Goal: Task Accomplishment & Management: Use online tool/utility

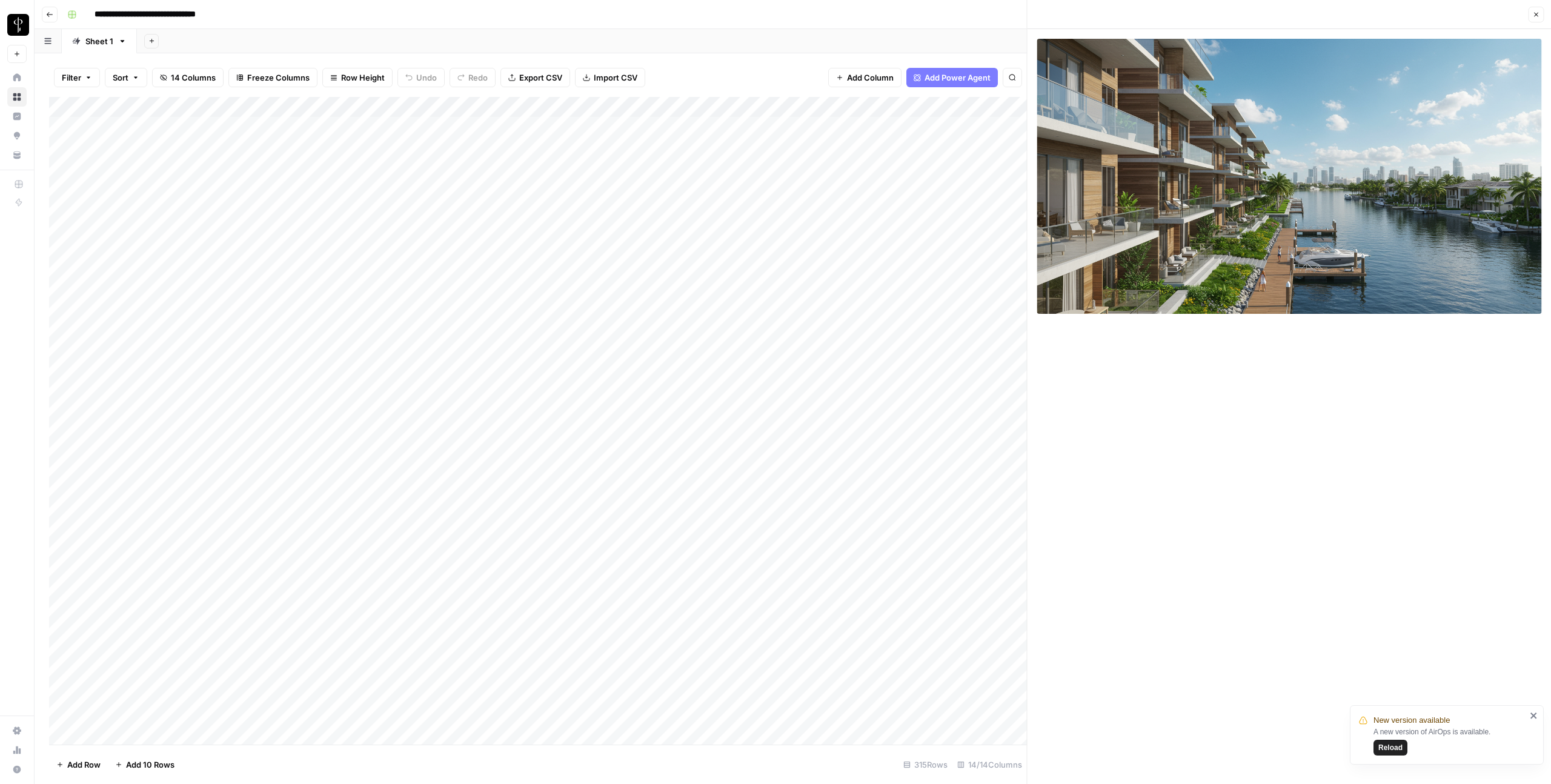
click at [1538, 13] on icon "button" at bounding box center [1535, 14] width 7 height 7
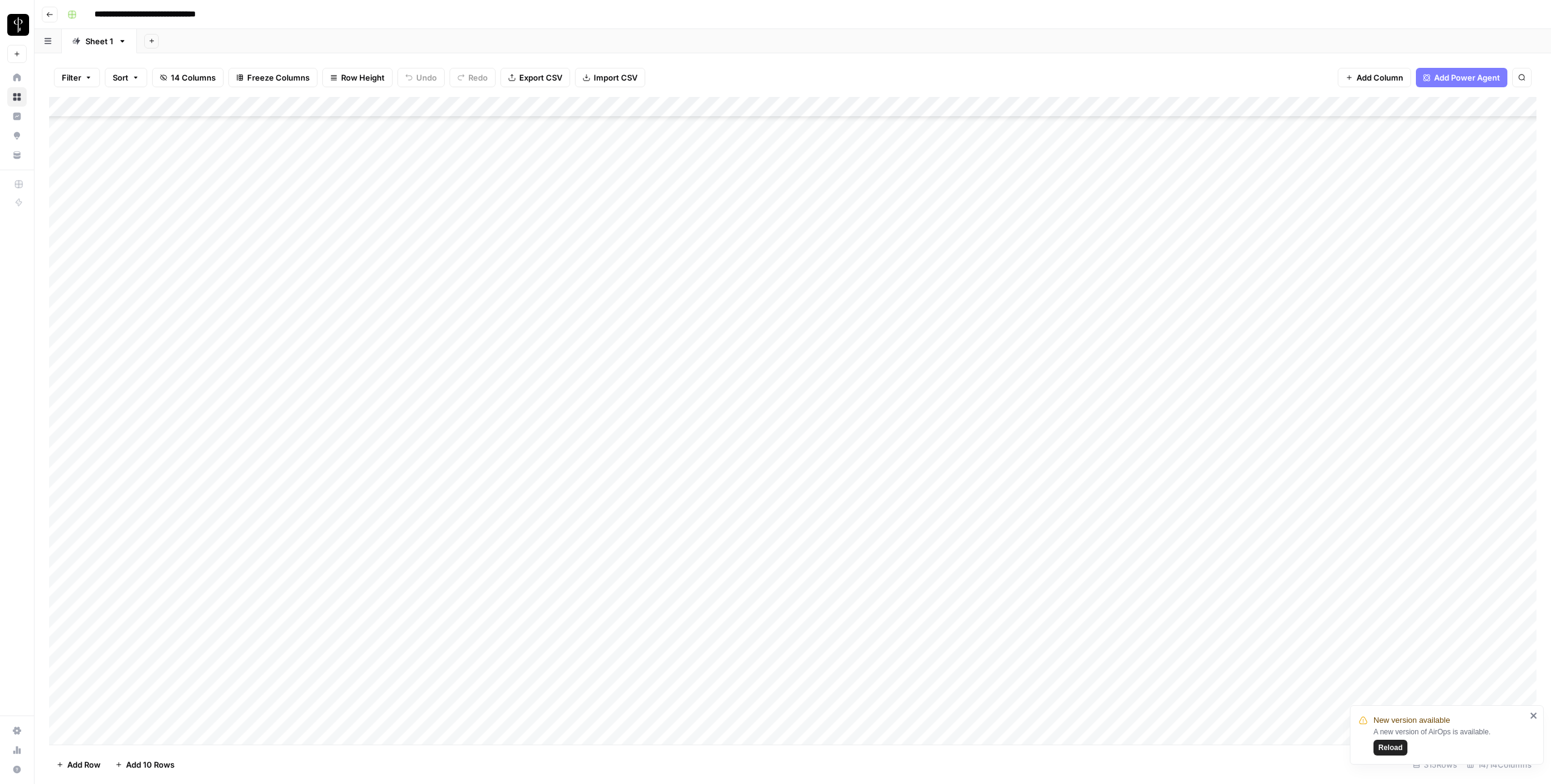
scroll to position [5879, 0]
click at [1394, 748] on span "Reload" at bounding box center [1390, 747] width 24 height 10
type input "**********"
click at [1494, 105] on span "Add Column" at bounding box center [1508, 107] width 43 height 10
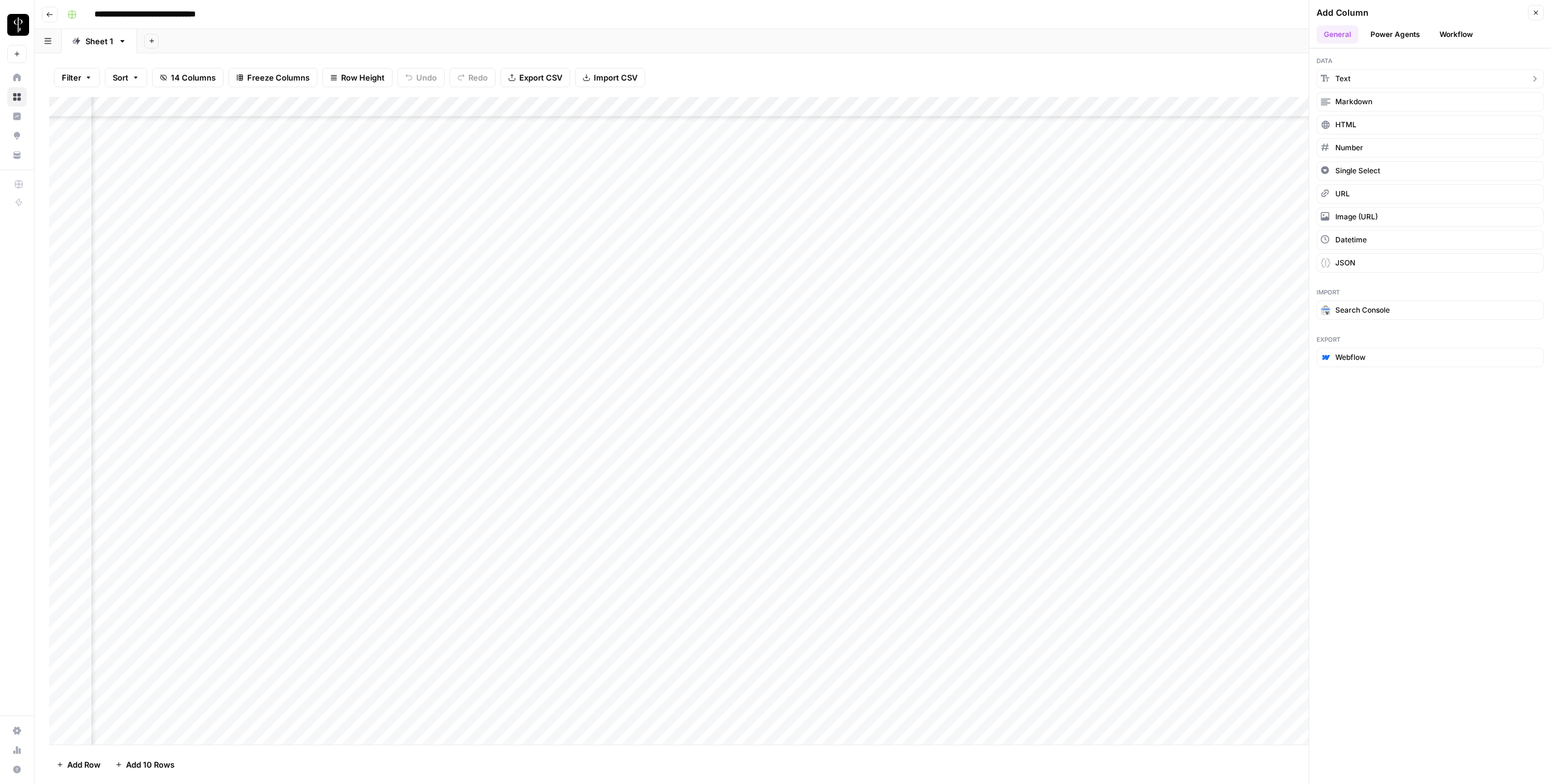
click at [1438, 82] on button "Text" at bounding box center [1430, 79] width 227 height 19
click at [1418, 103] on div "Add Column" at bounding box center [792, 420] width 1487 height 648
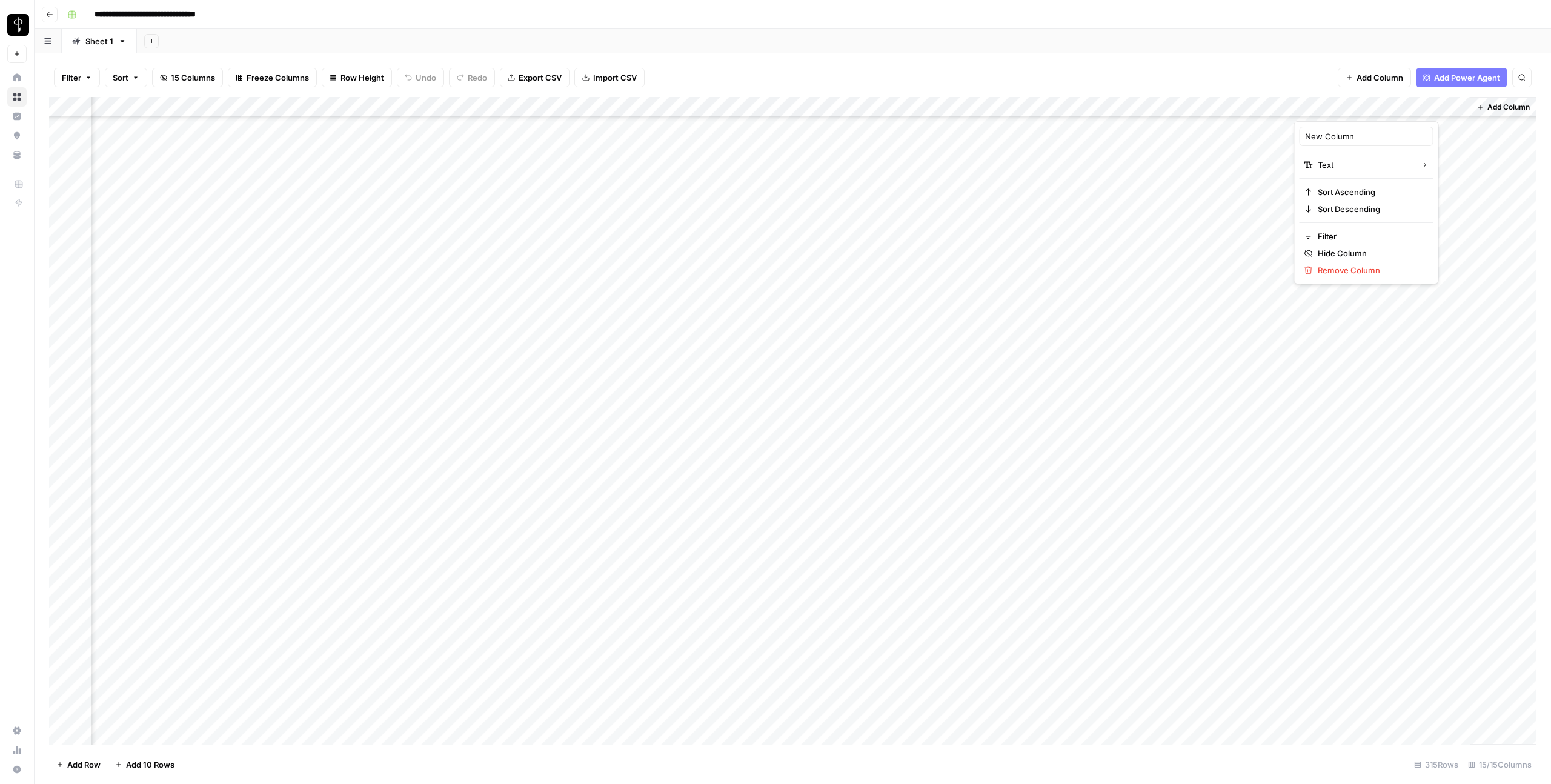
click at [1362, 142] on div "New Column" at bounding box center [1366, 136] width 134 height 19
type input "batch"
drag, startPoint x: 1404, startPoint y: 110, endPoint x: 332, endPoint y: 145, distance: 1072.6
click at [332, 145] on div "Add Column" at bounding box center [792, 420] width 1487 height 648
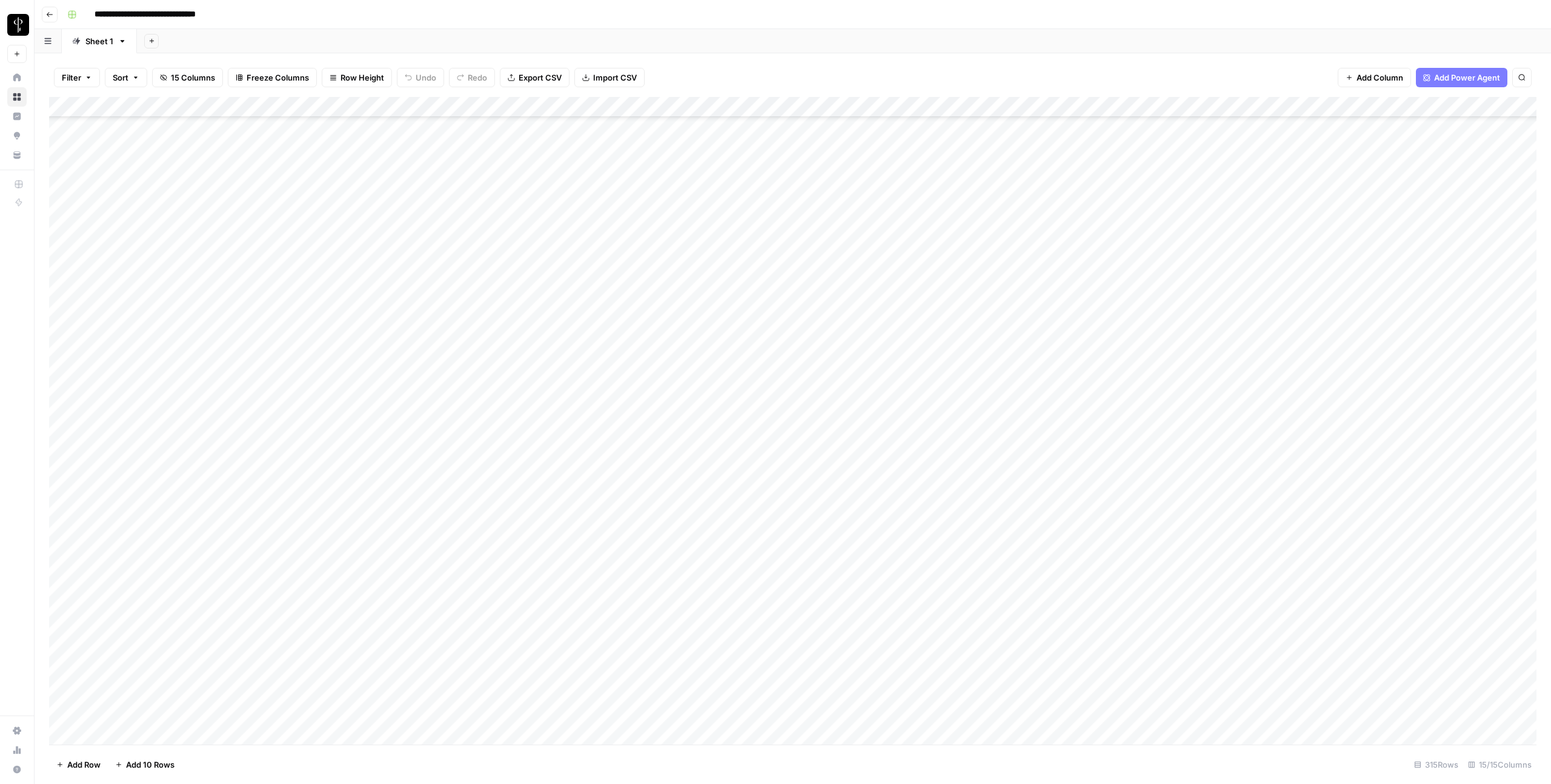
drag, startPoint x: 827, startPoint y: 108, endPoint x: 650, endPoint y: 108, distance: 177.0
click at [650, 108] on div "Add Column" at bounding box center [792, 420] width 1487 height 648
click at [155, 737] on div "Add Column" at bounding box center [792, 420] width 1487 height 648
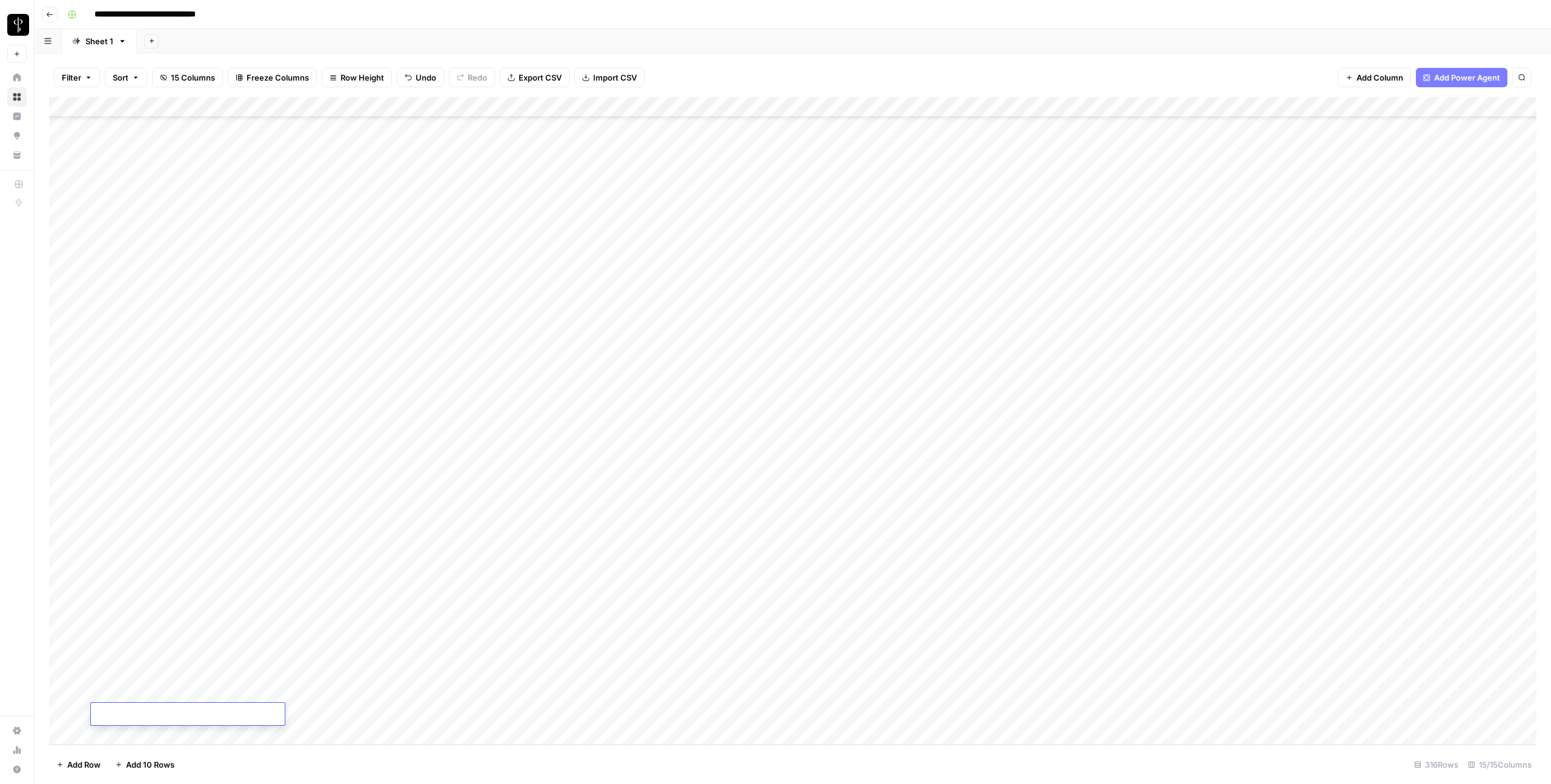
click at [155, 718] on textarea at bounding box center [188, 714] width 194 height 17
type textarea "**********"
click at [356, 726] on div "Add Column" at bounding box center [792, 420] width 1487 height 648
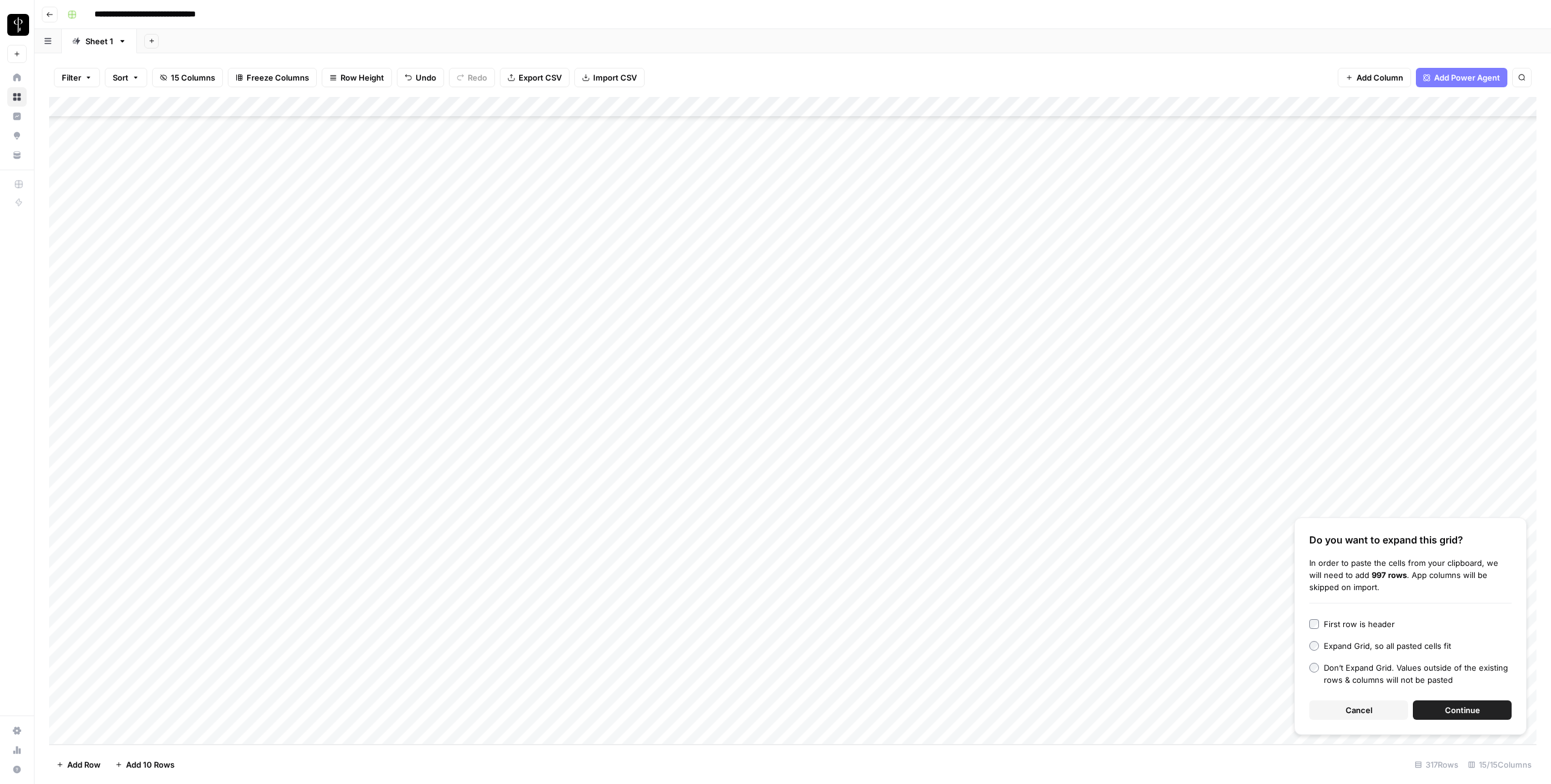
scroll to position [5919, 0]
click at [1505, 708] on button "Continue" at bounding box center [1462, 710] width 99 height 19
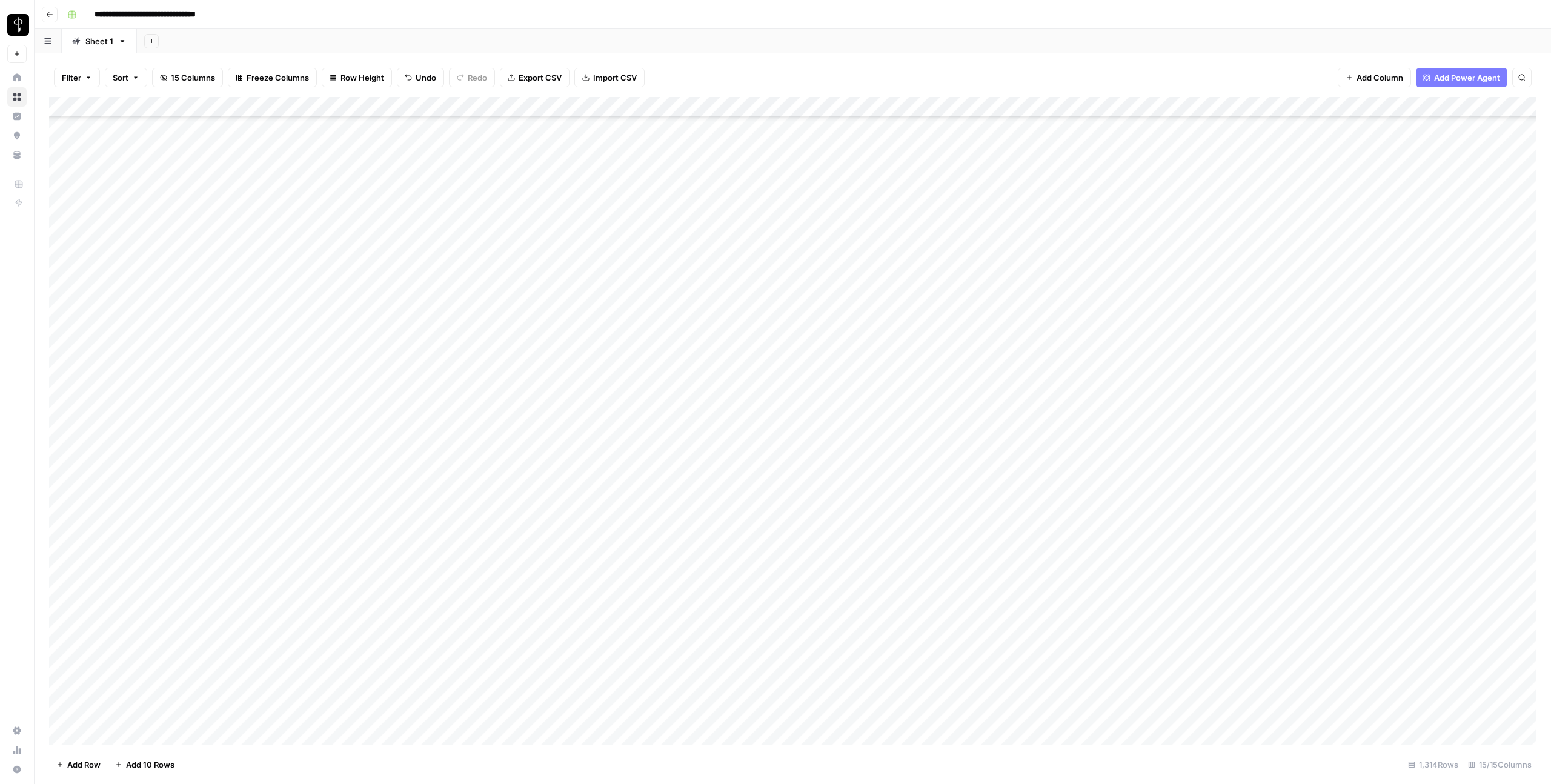
drag, startPoint x: 679, startPoint y: 108, endPoint x: 154, endPoint y: 99, distance: 525.1
click at [154, 99] on div "Add Column" at bounding box center [792, 420] width 1487 height 648
click at [177, 307] on div "Add Column" at bounding box center [792, 420] width 1487 height 648
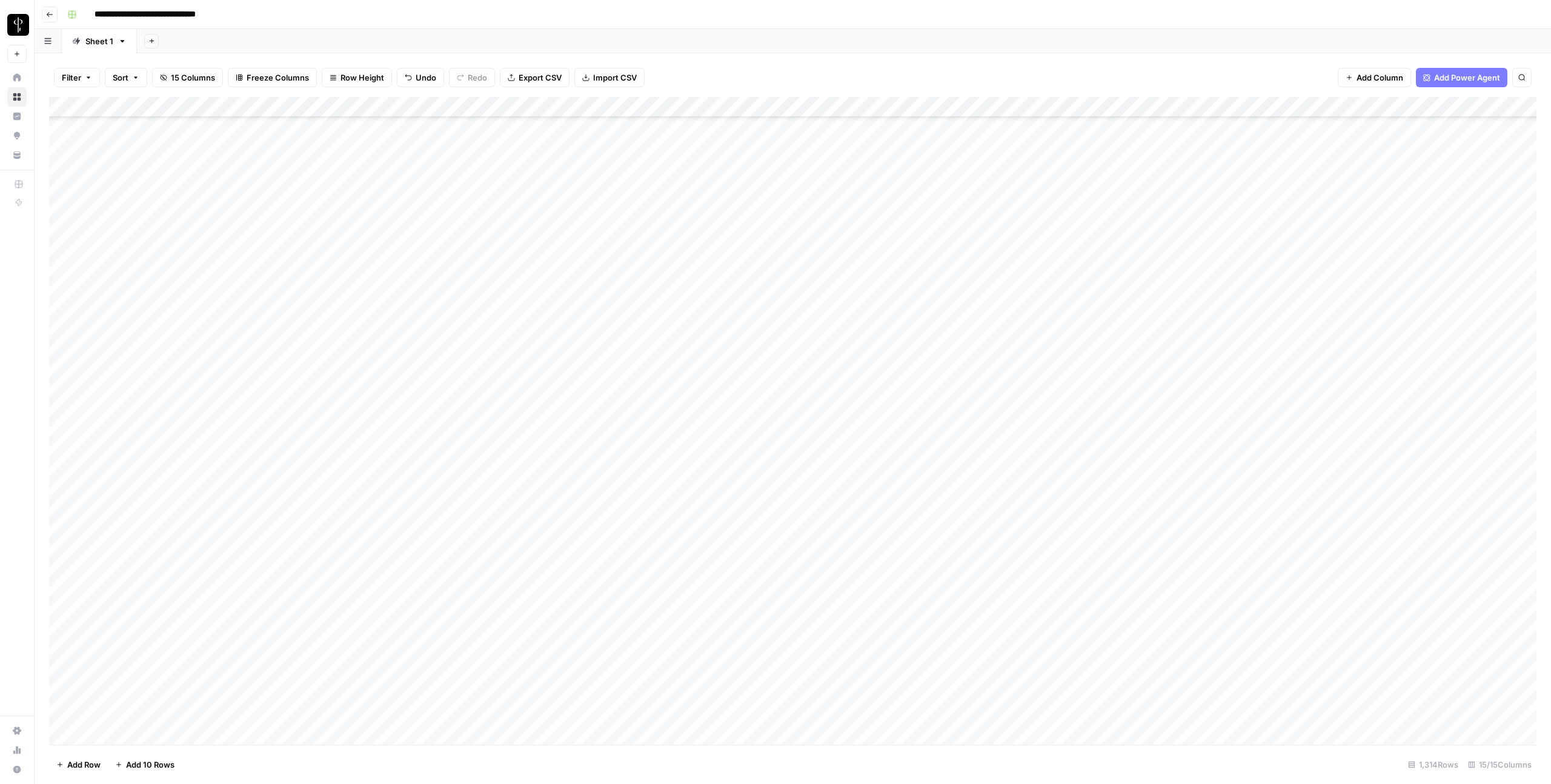
click at [166, 391] on div "Add Column" at bounding box center [792, 420] width 1487 height 648
click at [178, 424] on div "Add Column" at bounding box center [792, 420] width 1487 height 648
click at [181, 406] on div "Add Column" at bounding box center [792, 420] width 1487 height 648
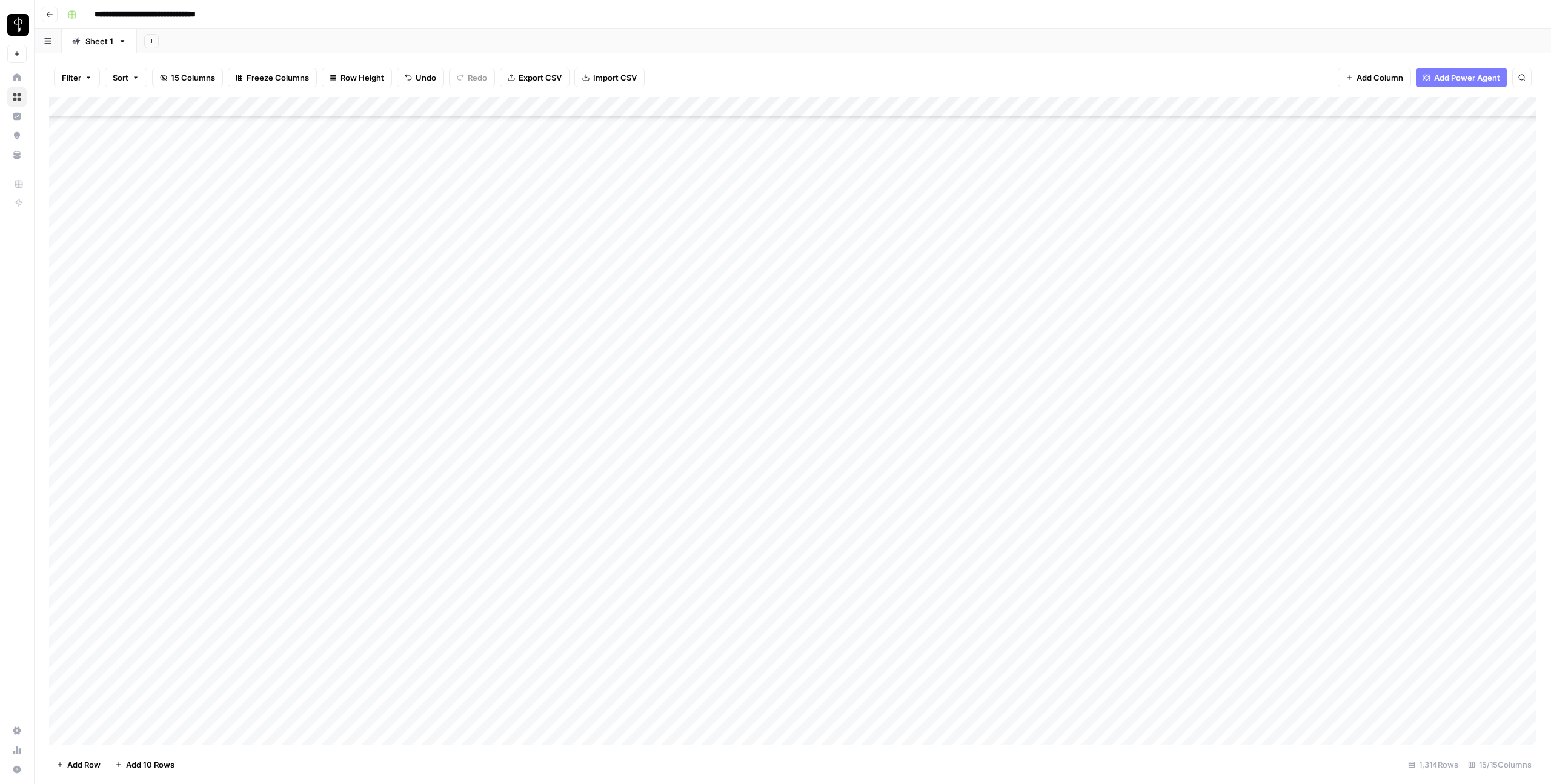
click at [153, 145] on div "Add Column" at bounding box center [792, 420] width 1487 height 648
click at [64, 204] on div "Add Column" at bounding box center [792, 420] width 1487 height 648
click at [63, 656] on div "Add Column" at bounding box center [792, 420] width 1487 height 648
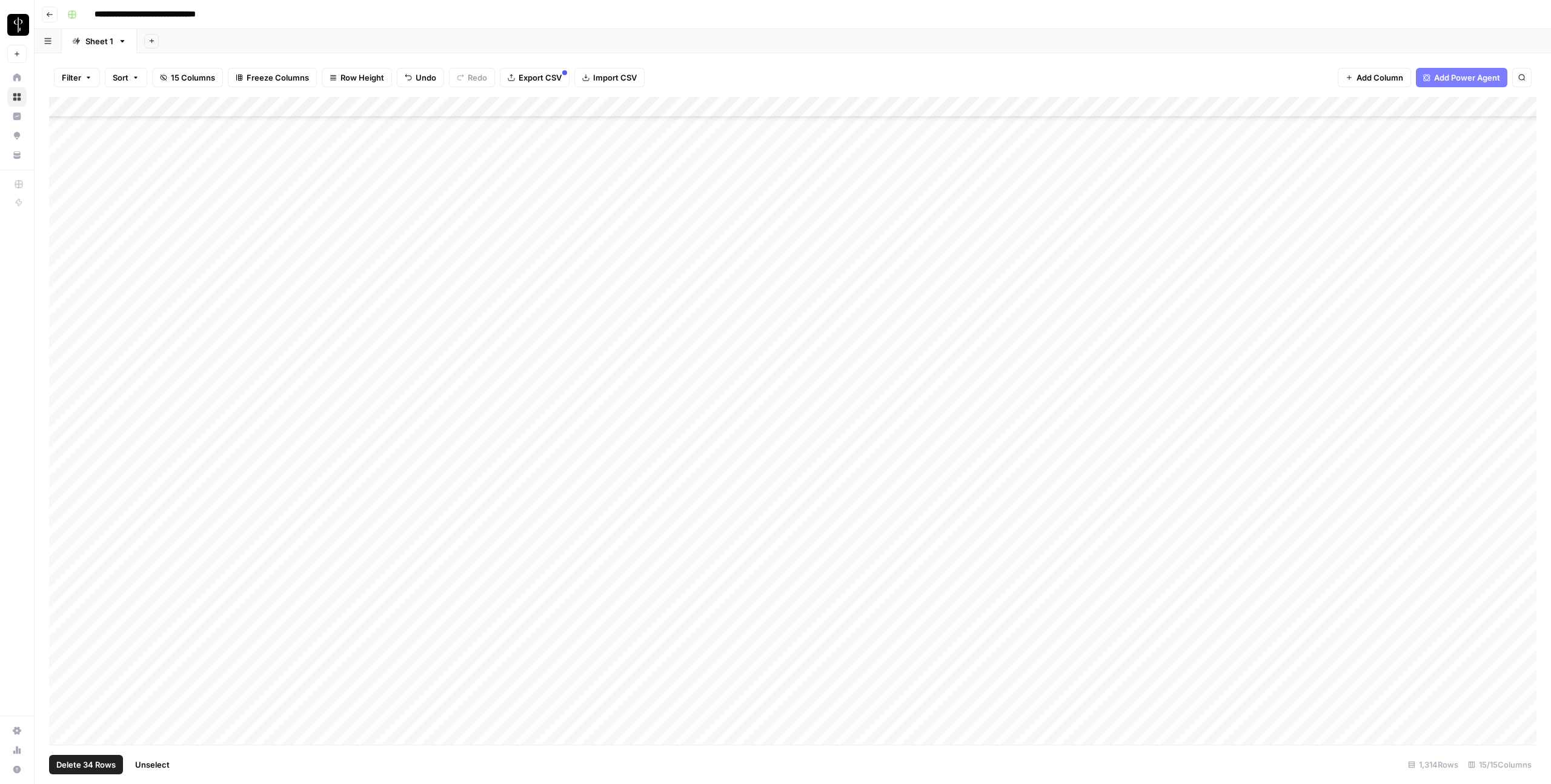
click at [64, 559] on div "Add Column" at bounding box center [792, 420] width 1487 height 648
click at [82, 770] on button "Delete 34 Rows" at bounding box center [86, 764] width 74 height 19
click at [734, 138] on span "Delete" at bounding box center [732, 140] width 26 height 12
click at [935, 107] on div "Add Column" at bounding box center [792, 420] width 1487 height 648
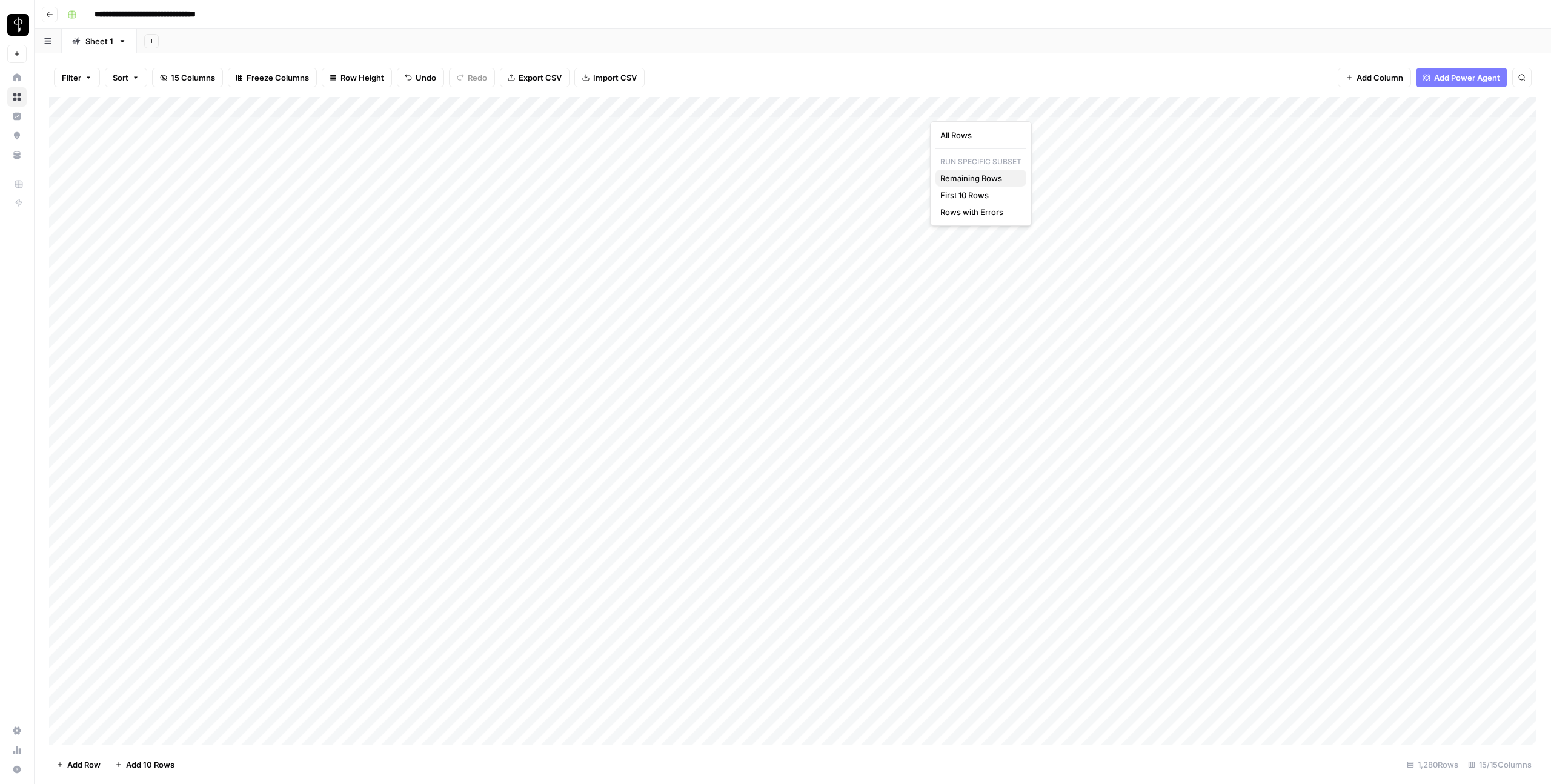
click at [971, 181] on span "Remaining Rows" at bounding box center [977, 178] width 76 height 12
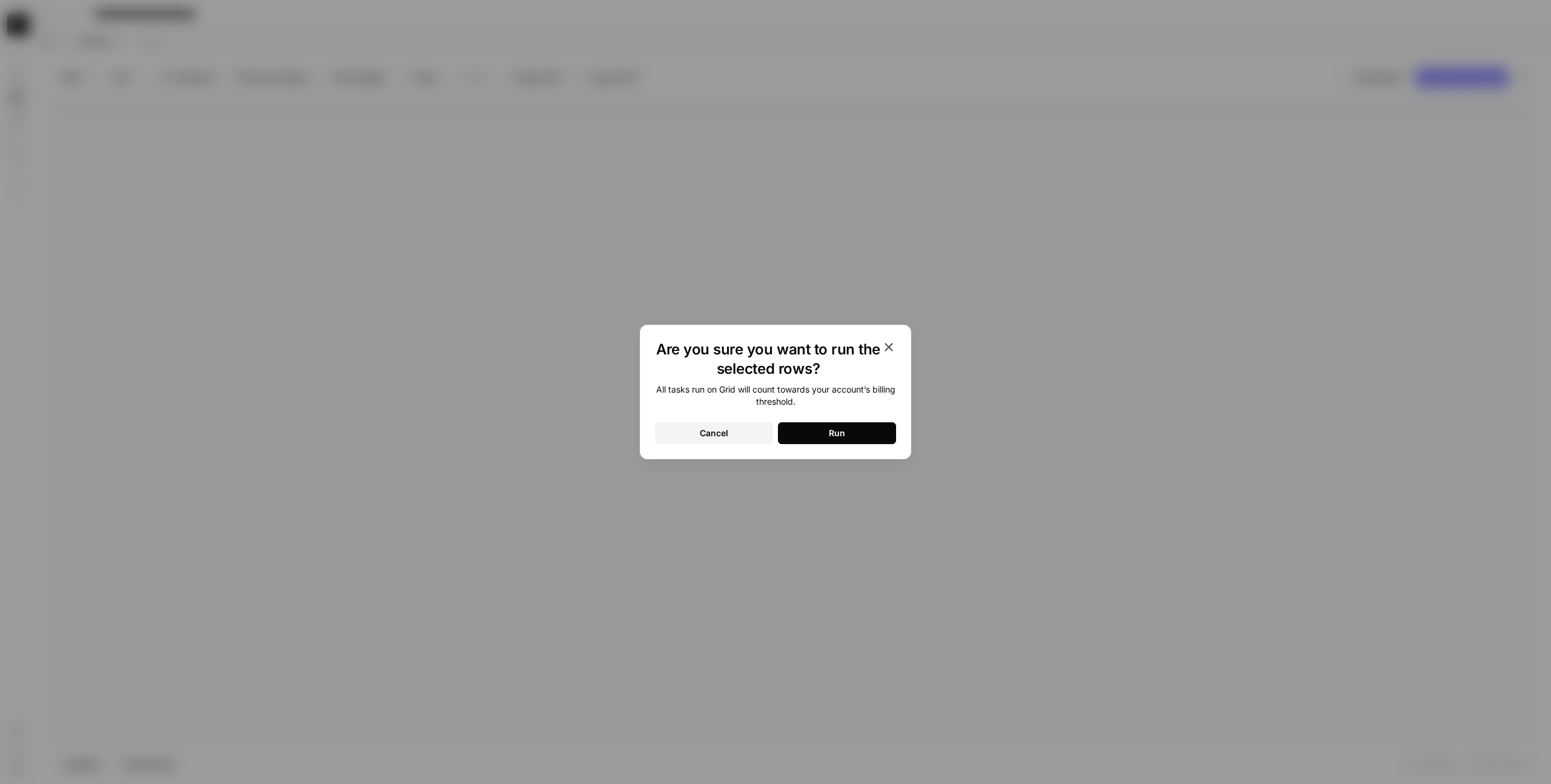
click at [831, 434] on div "Run" at bounding box center [837, 433] width 17 height 12
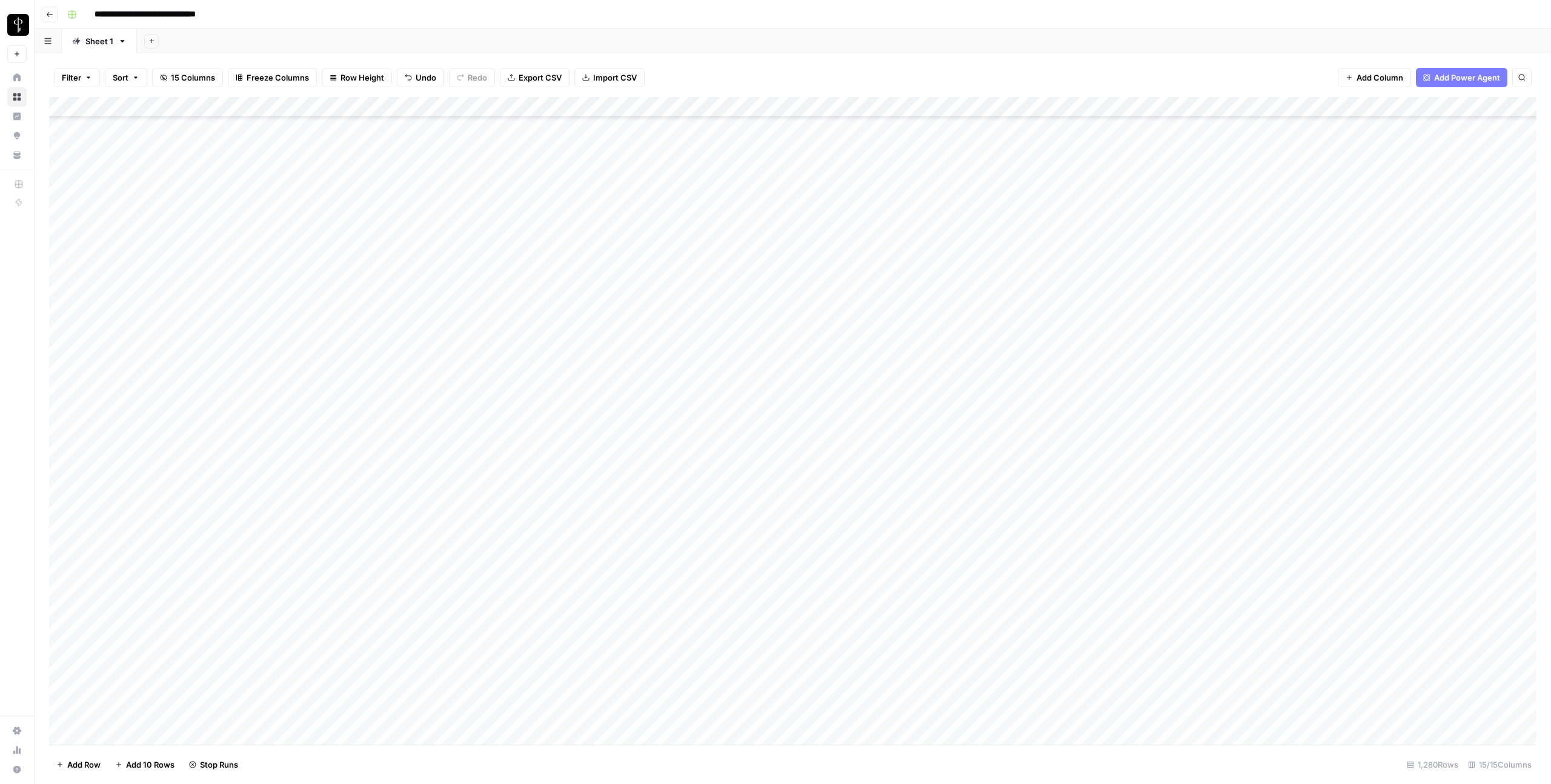
scroll to position [5454, 0]
click at [762, 478] on div "Add Column" at bounding box center [792, 420] width 1487 height 648
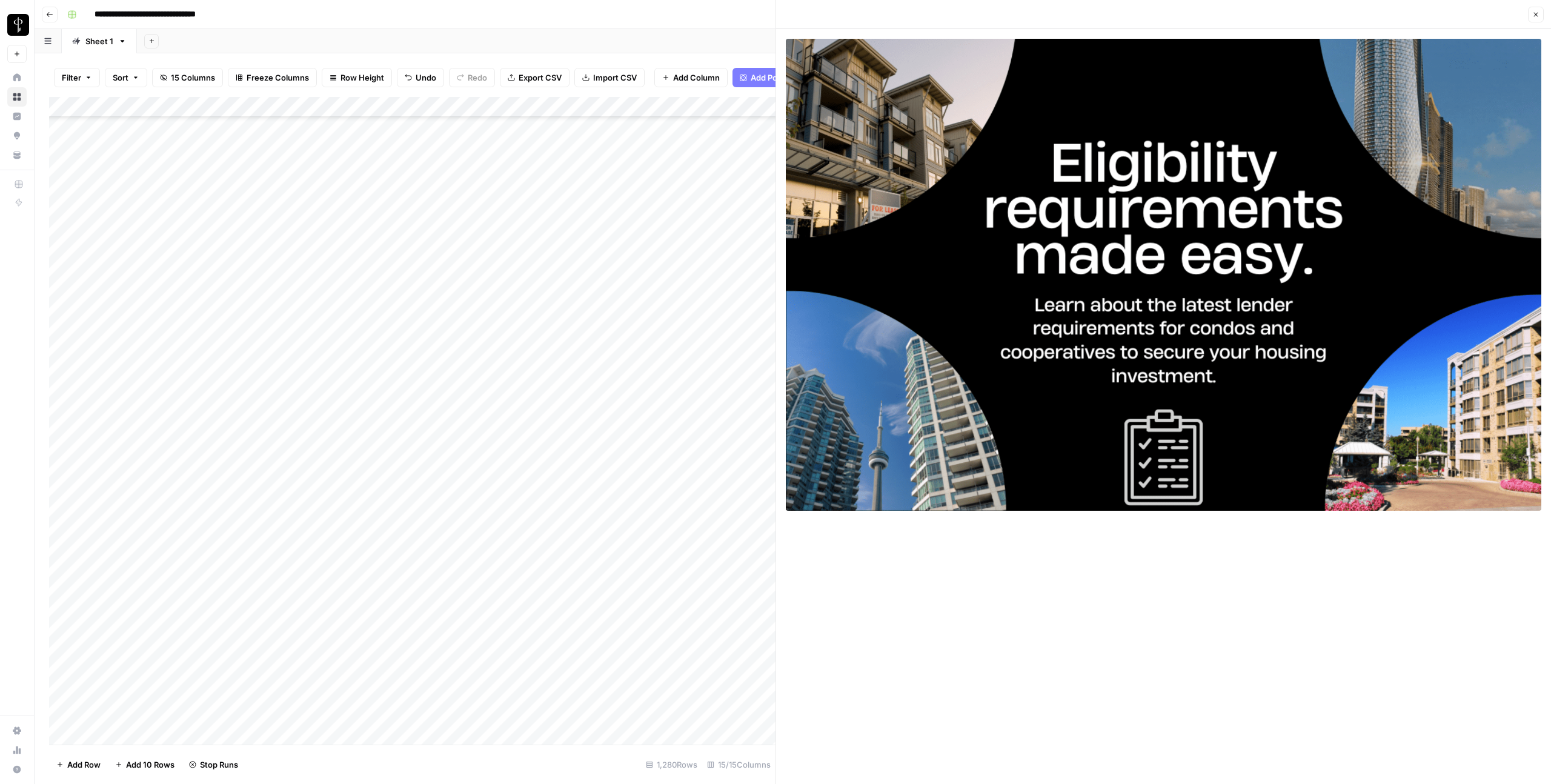
click at [1534, 17] on icon "button" at bounding box center [1535, 14] width 7 height 7
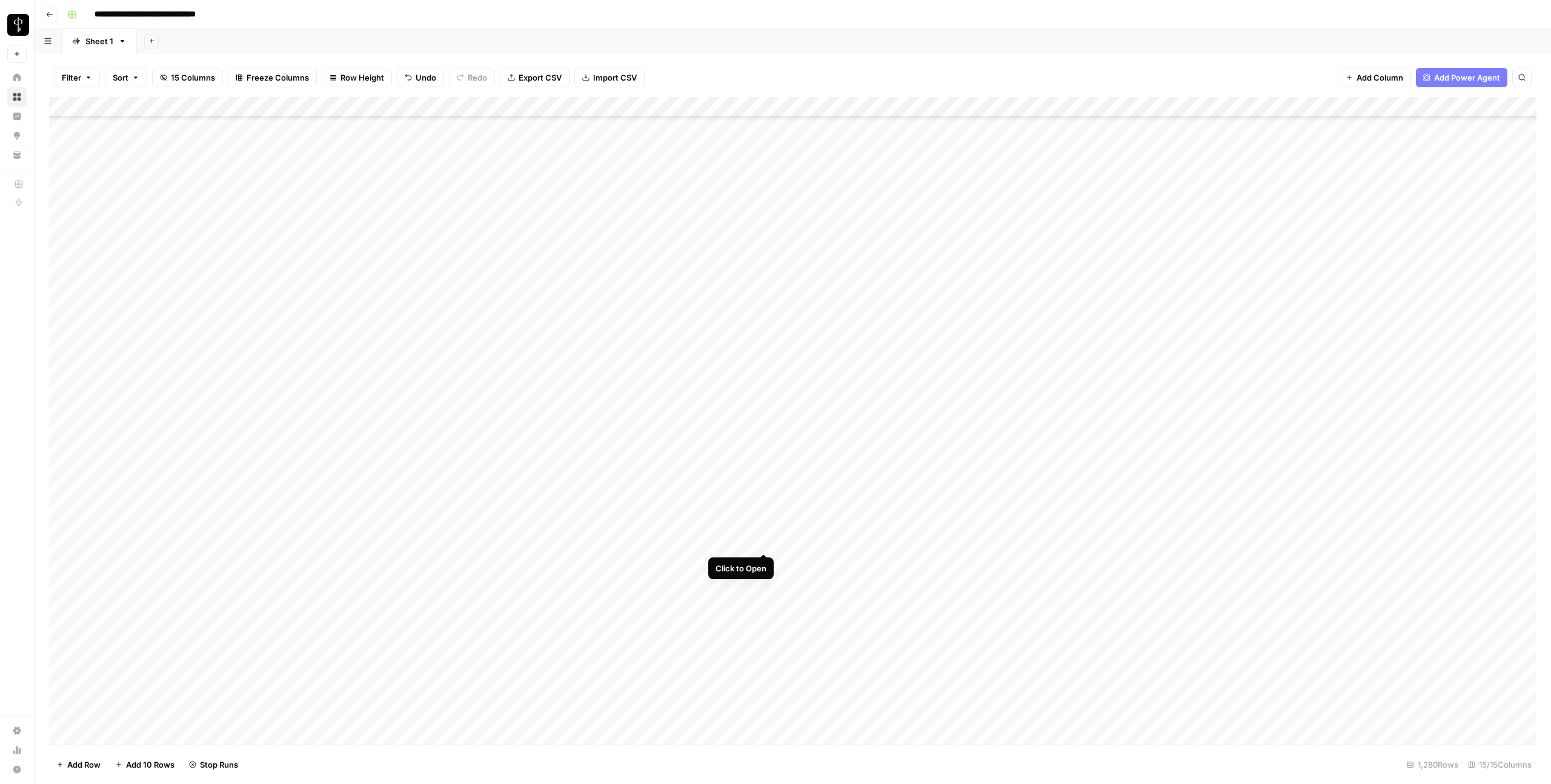
click at [763, 539] on div "Add Column" at bounding box center [792, 420] width 1487 height 648
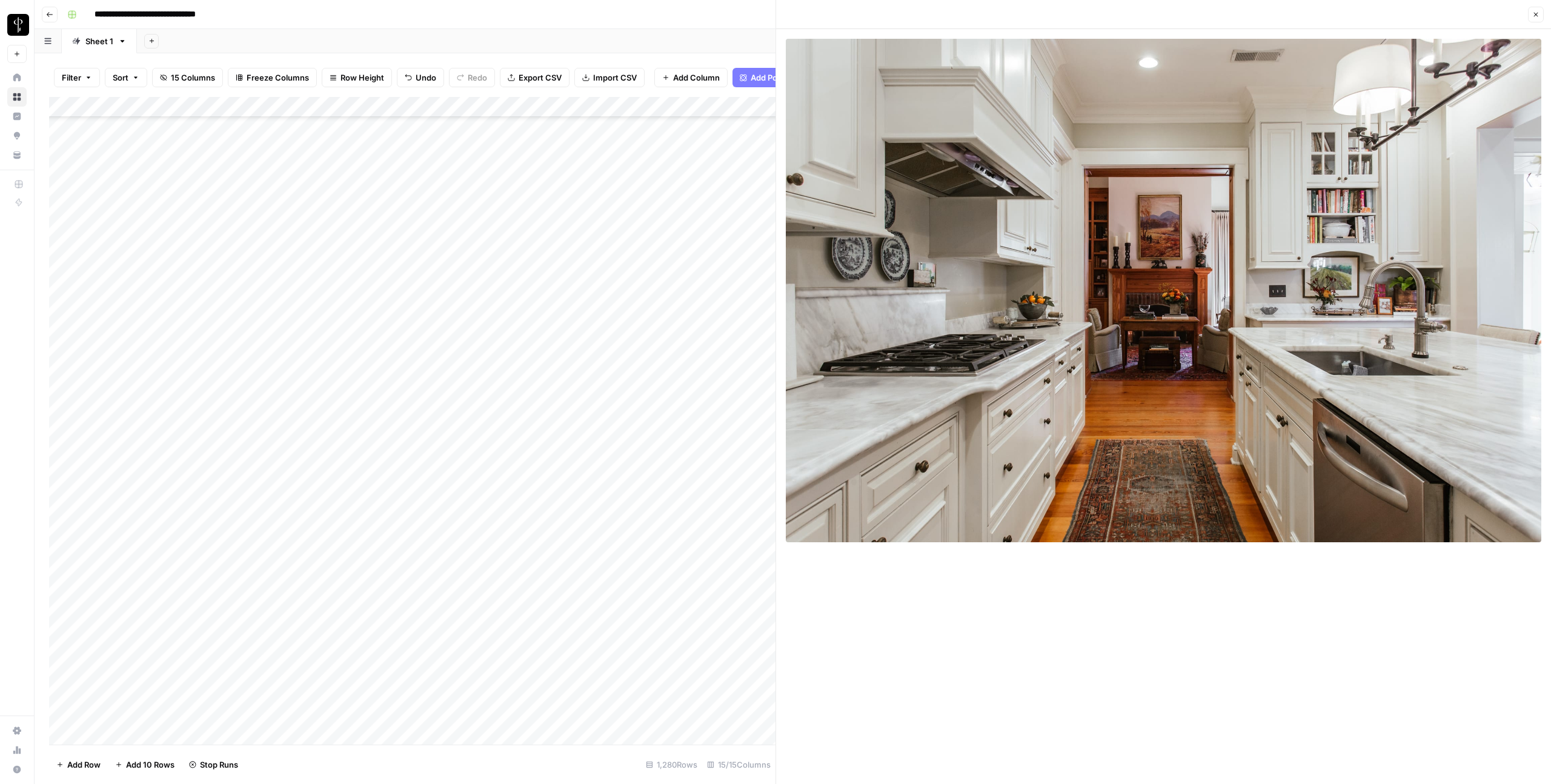
click at [1535, 20] on button "Close" at bounding box center [1535, 15] width 16 height 16
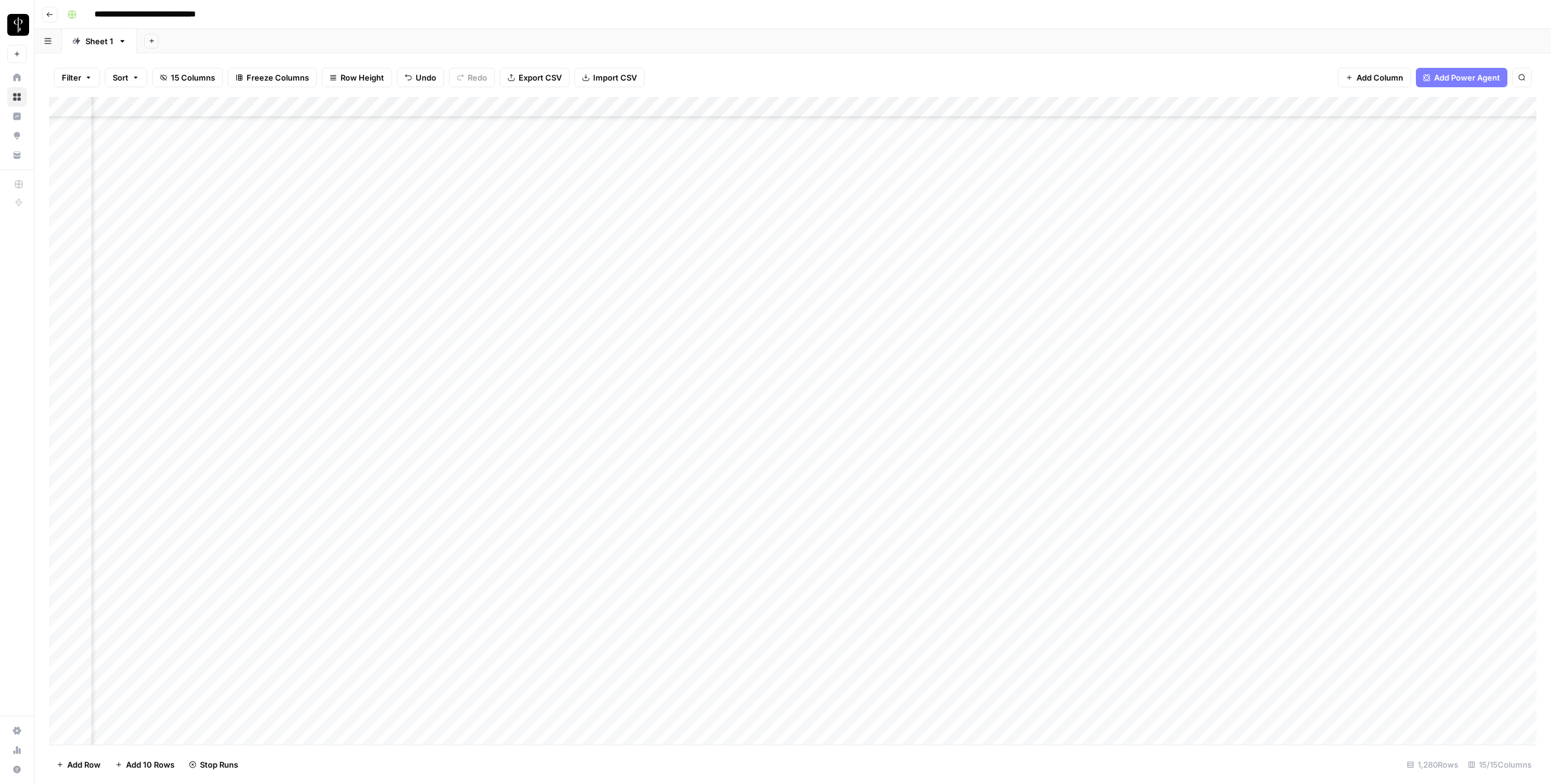
scroll to position [5454, 160]
click at [1427, 540] on div "Add Column" at bounding box center [792, 420] width 1487 height 648
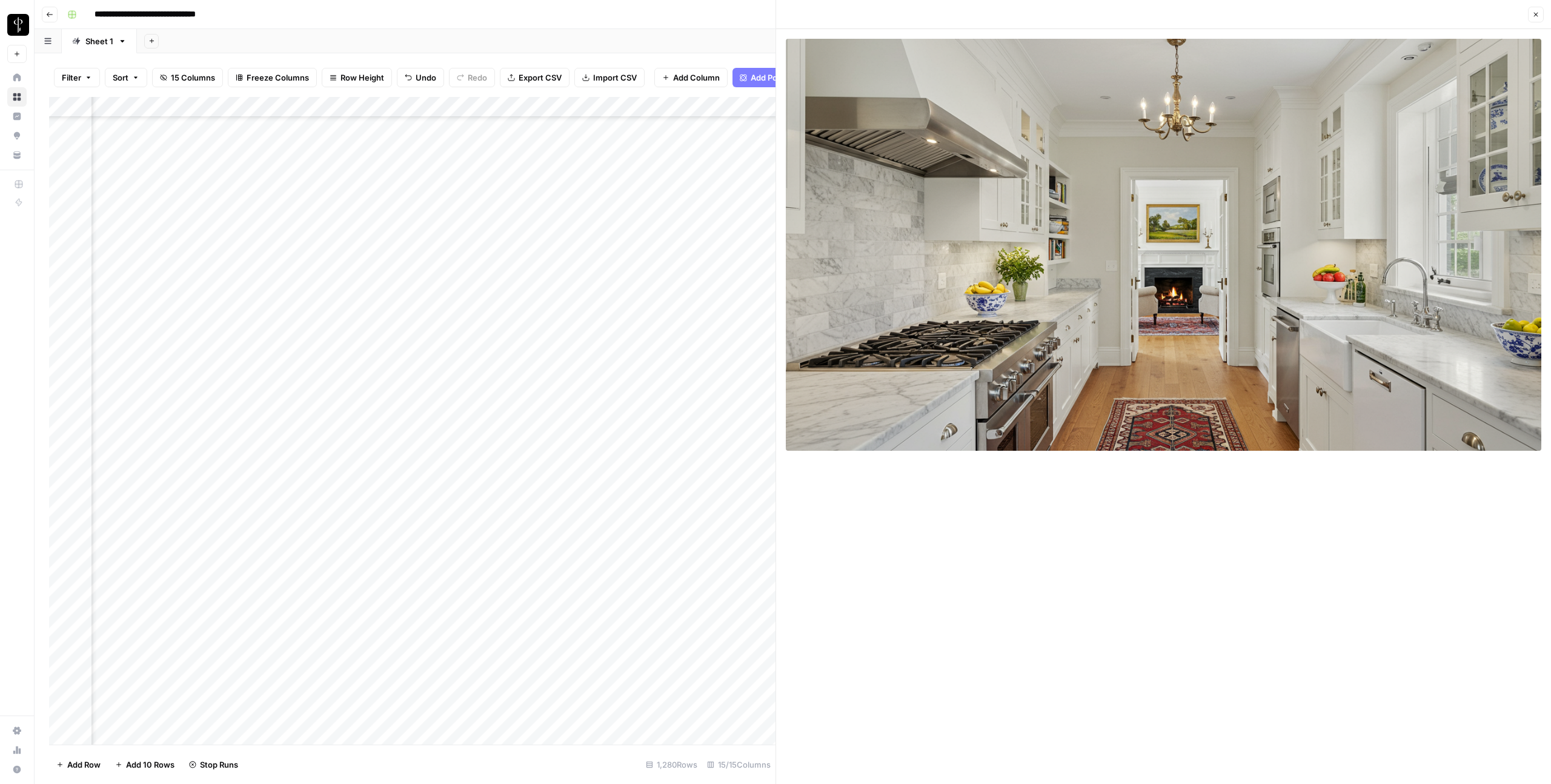
click at [1534, 13] on icon "button" at bounding box center [1535, 14] width 7 height 7
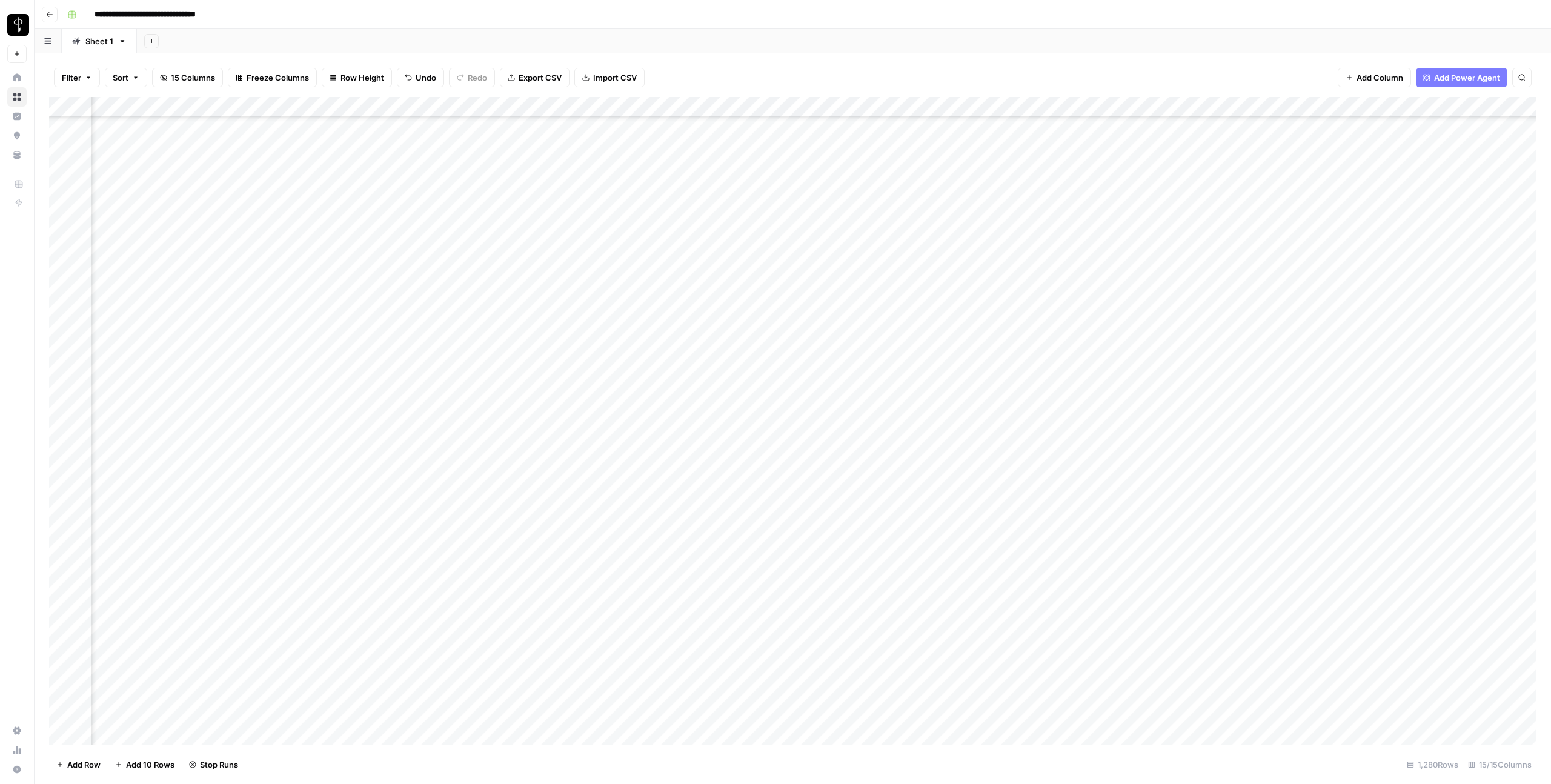
scroll to position [6129, 160]
click at [711, 545] on div "Add Column" at bounding box center [792, 420] width 1487 height 648
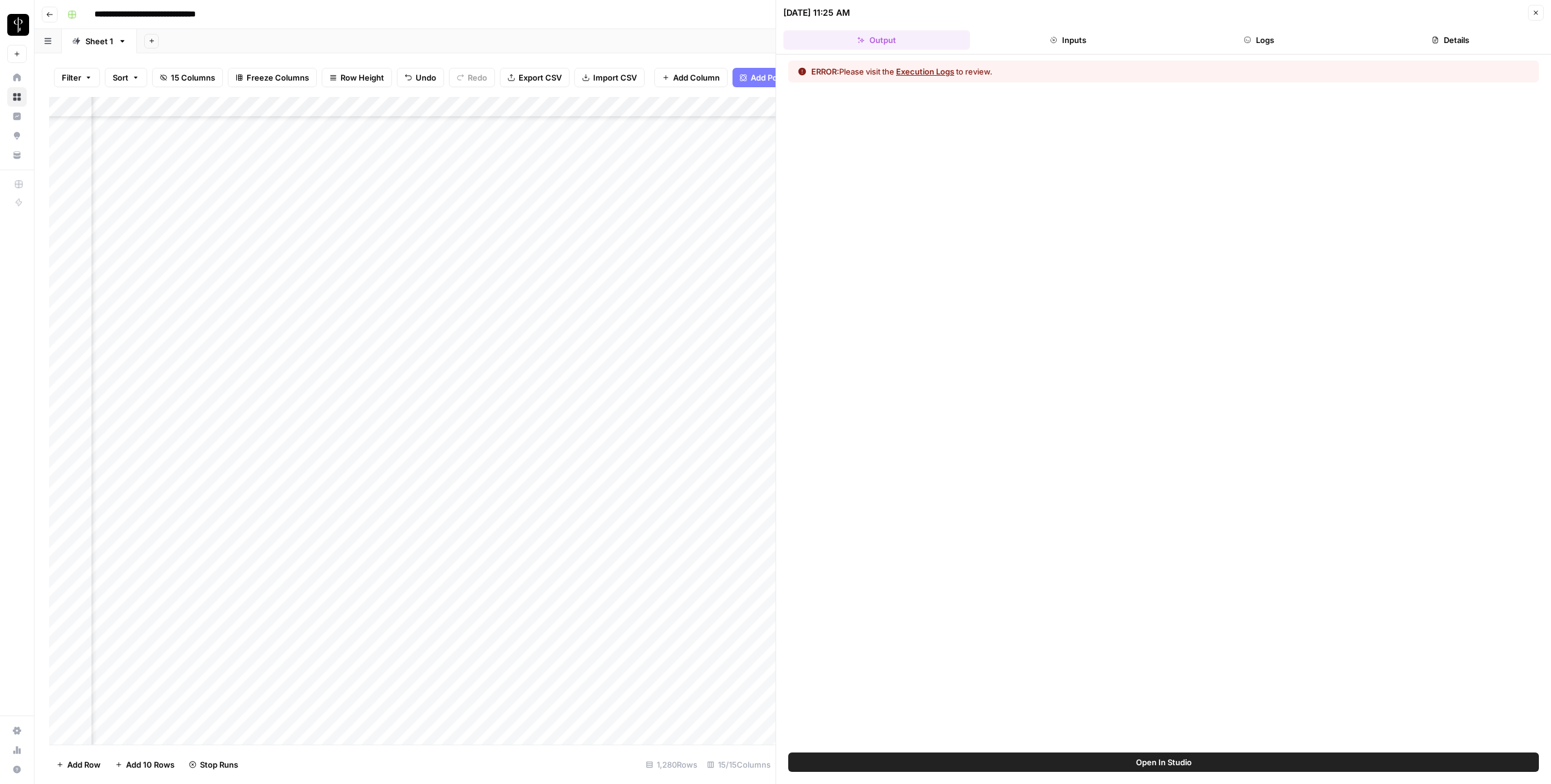
click at [1269, 42] on button "Logs" at bounding box center [1259, 40] width 186 height 19
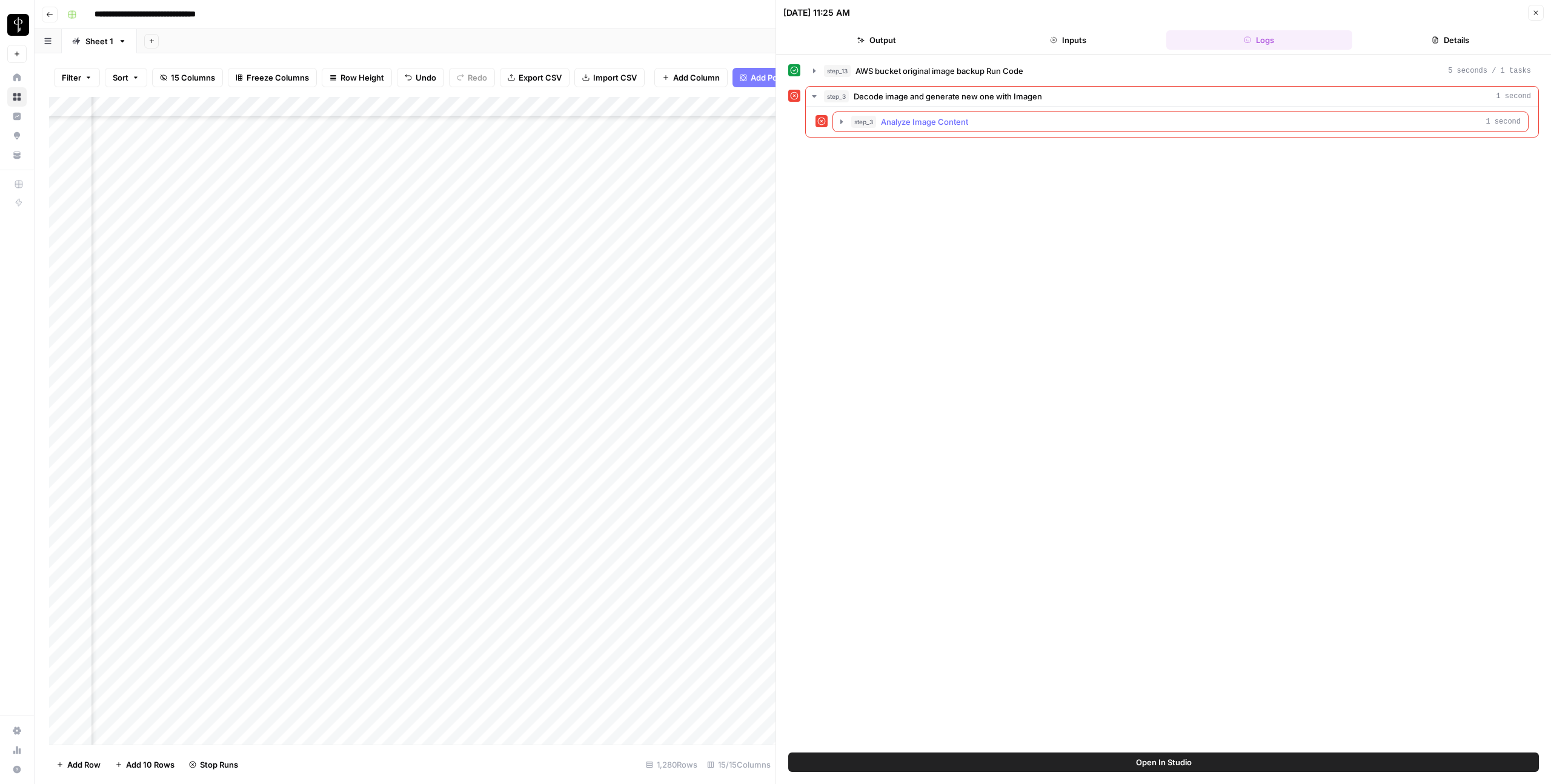
click at [845, 121] on icon "button" at bounding box center [841, 121] width 10 height 10
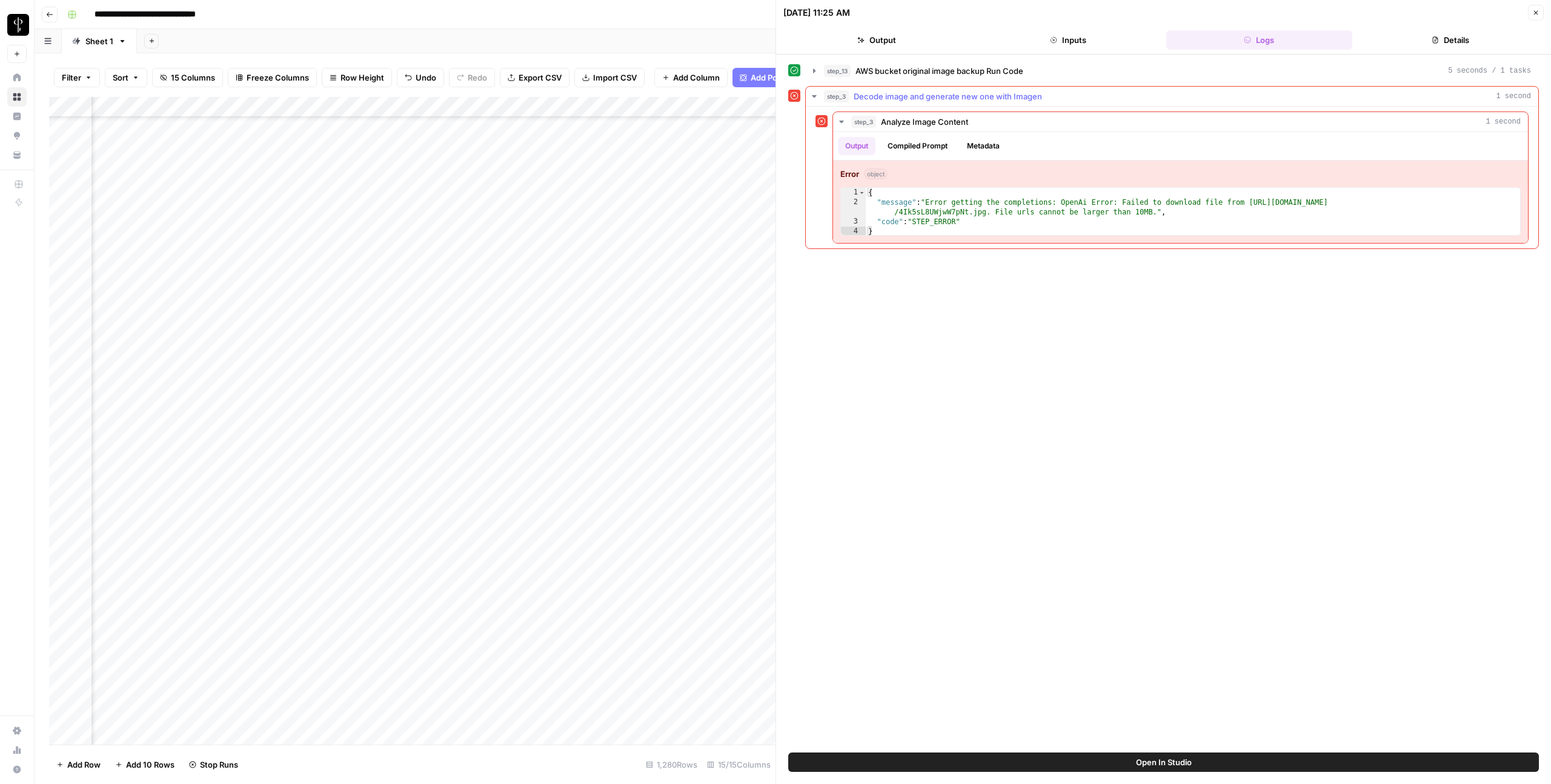
click at [817, 98] on icon "button" at bounding box center [814, 96] width 10 height 10
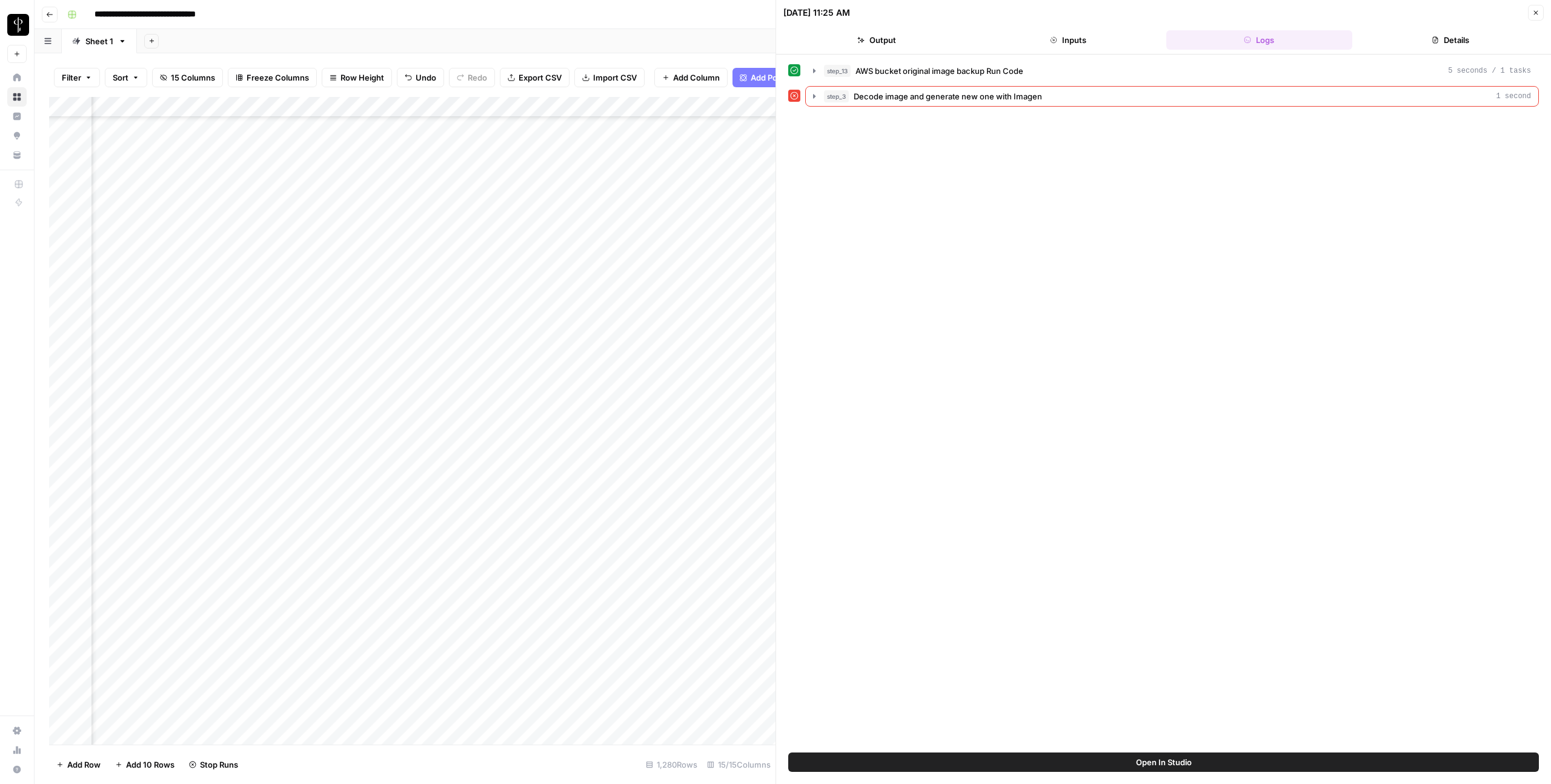
click at [1533, 15] on icon "button" at bounding box center [1535, 12] width 7 height 7
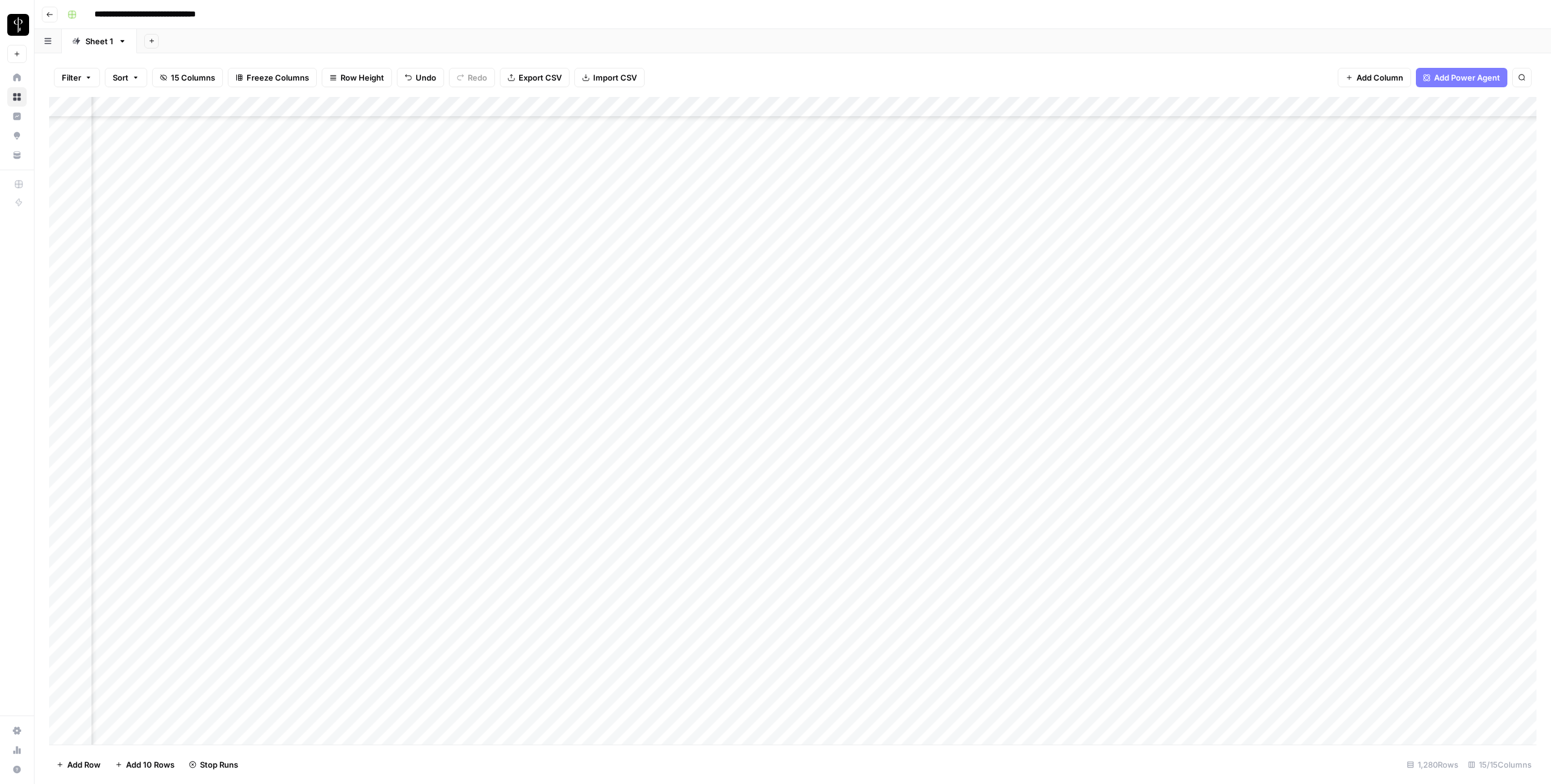
scroll to position [7137, 160]
click at [721, 386] on div "Add Column" at bounding box center [792, 420] width 1487 height 648
click at [722, 383] on div "Add Column" at bounding box center [792, 420] width 1487 height 648
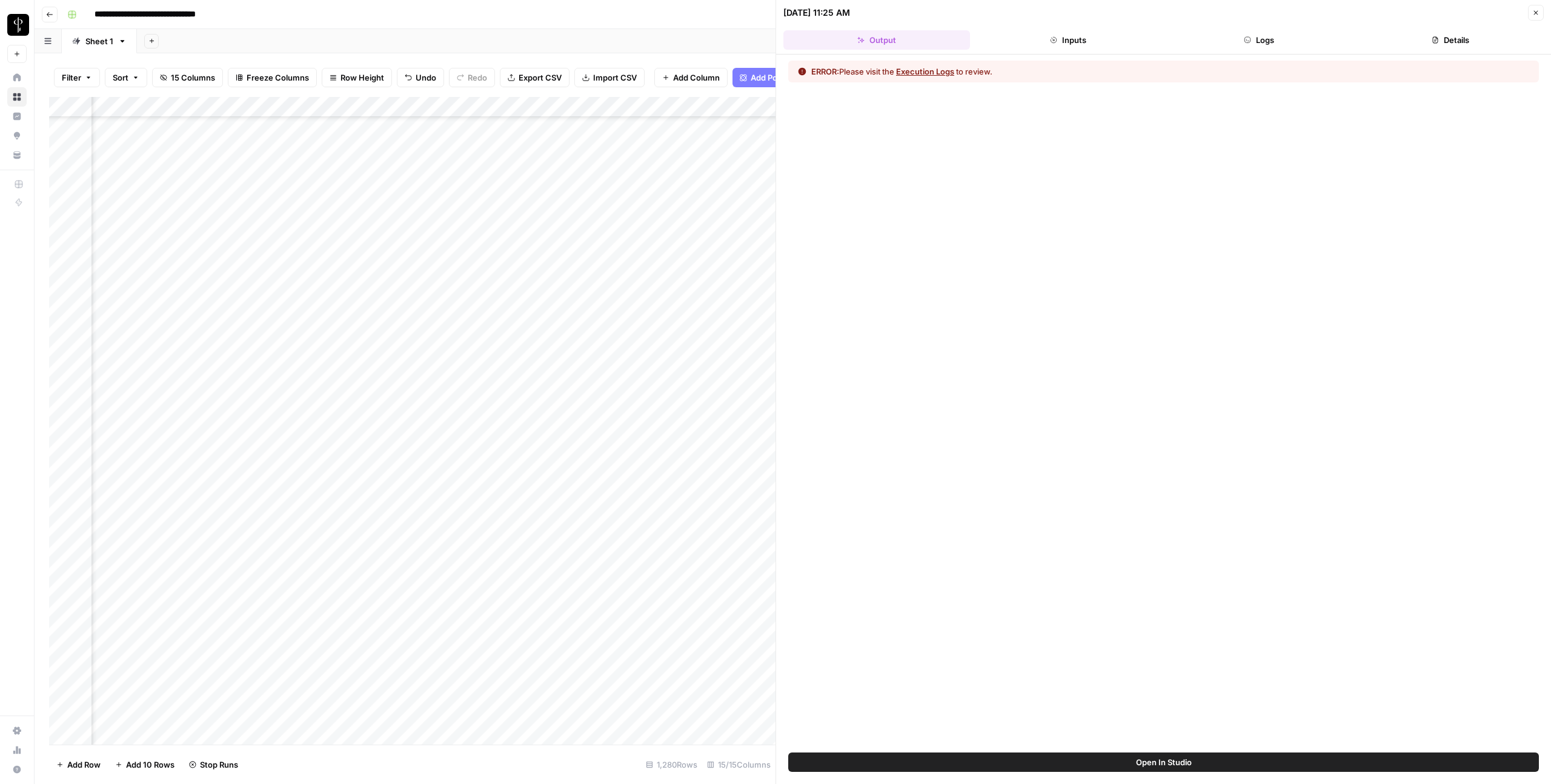
click at [1263, 38] on button "Logs" at bounding box center [1259, 40] width 186 height 19
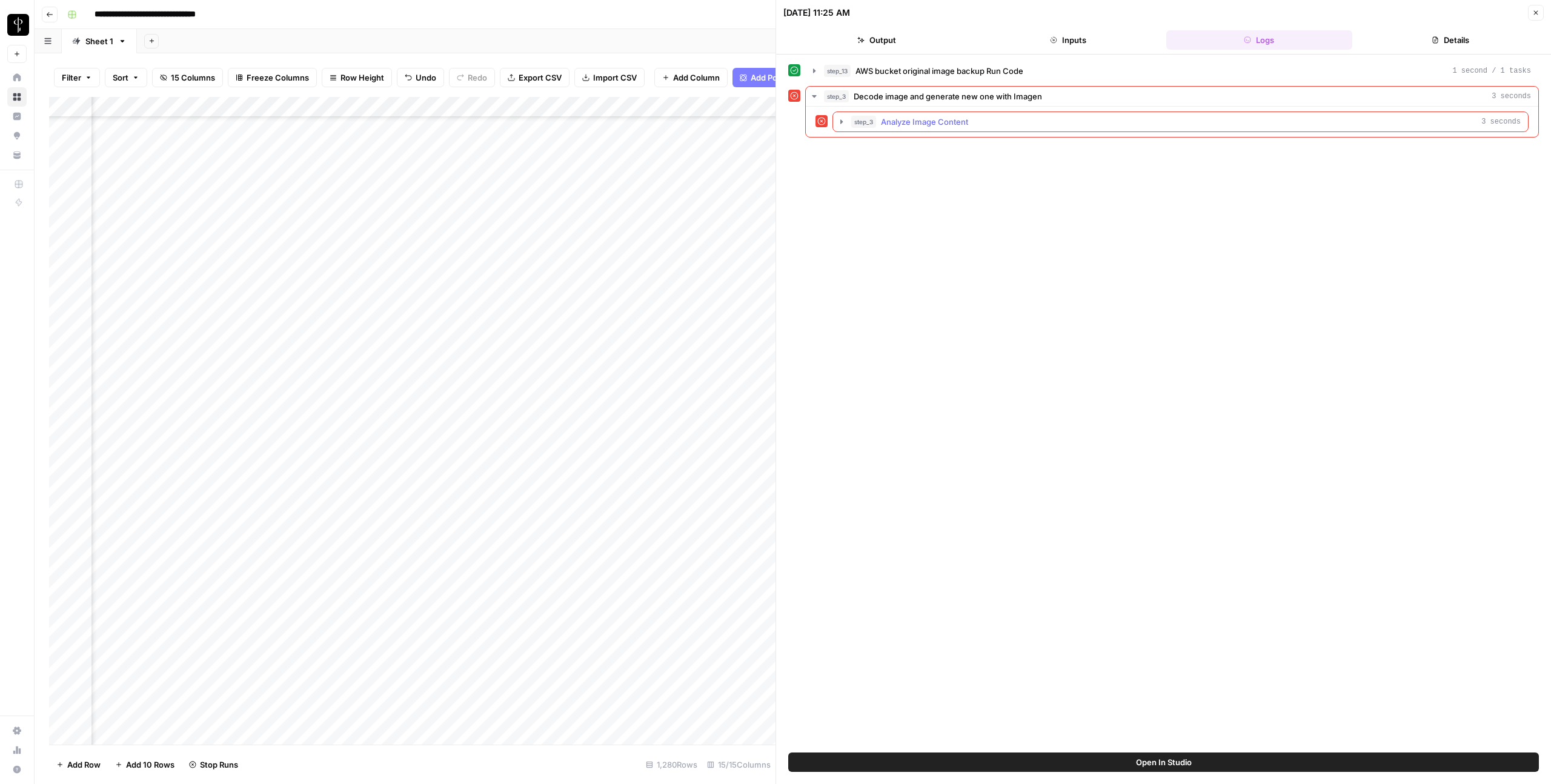
click at [1100, 115] on div "step_3 Analyze Image Content 3 seconds" at bounding box center [1186, 121] width 670 height 12
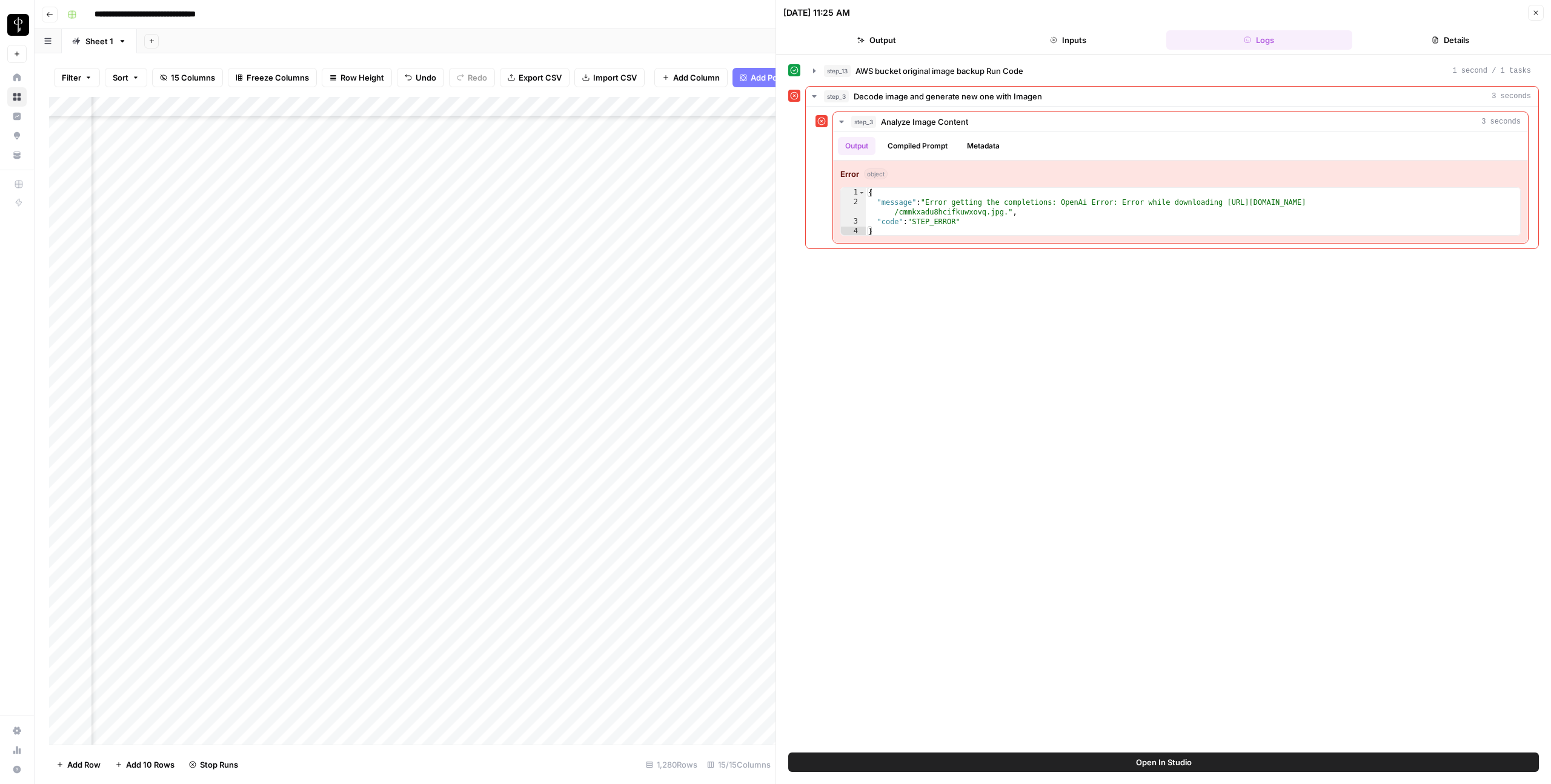
click at [1537, 18] on button "Close" at bounding box center [1535, 13] width 16 height 16
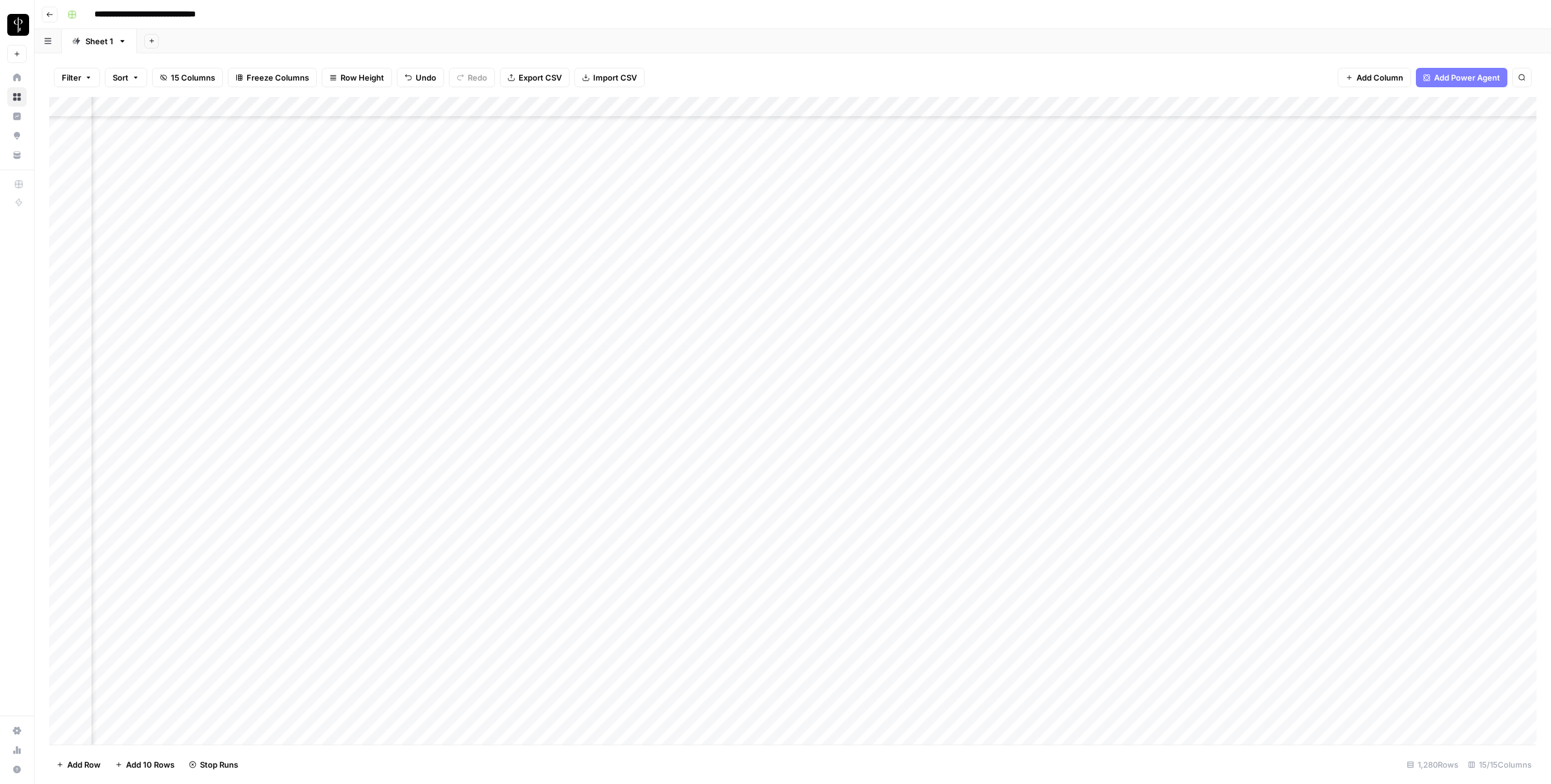
click at [732, 427] on div "Add Column" at bounding box center [792, 420] width 1487 height 648
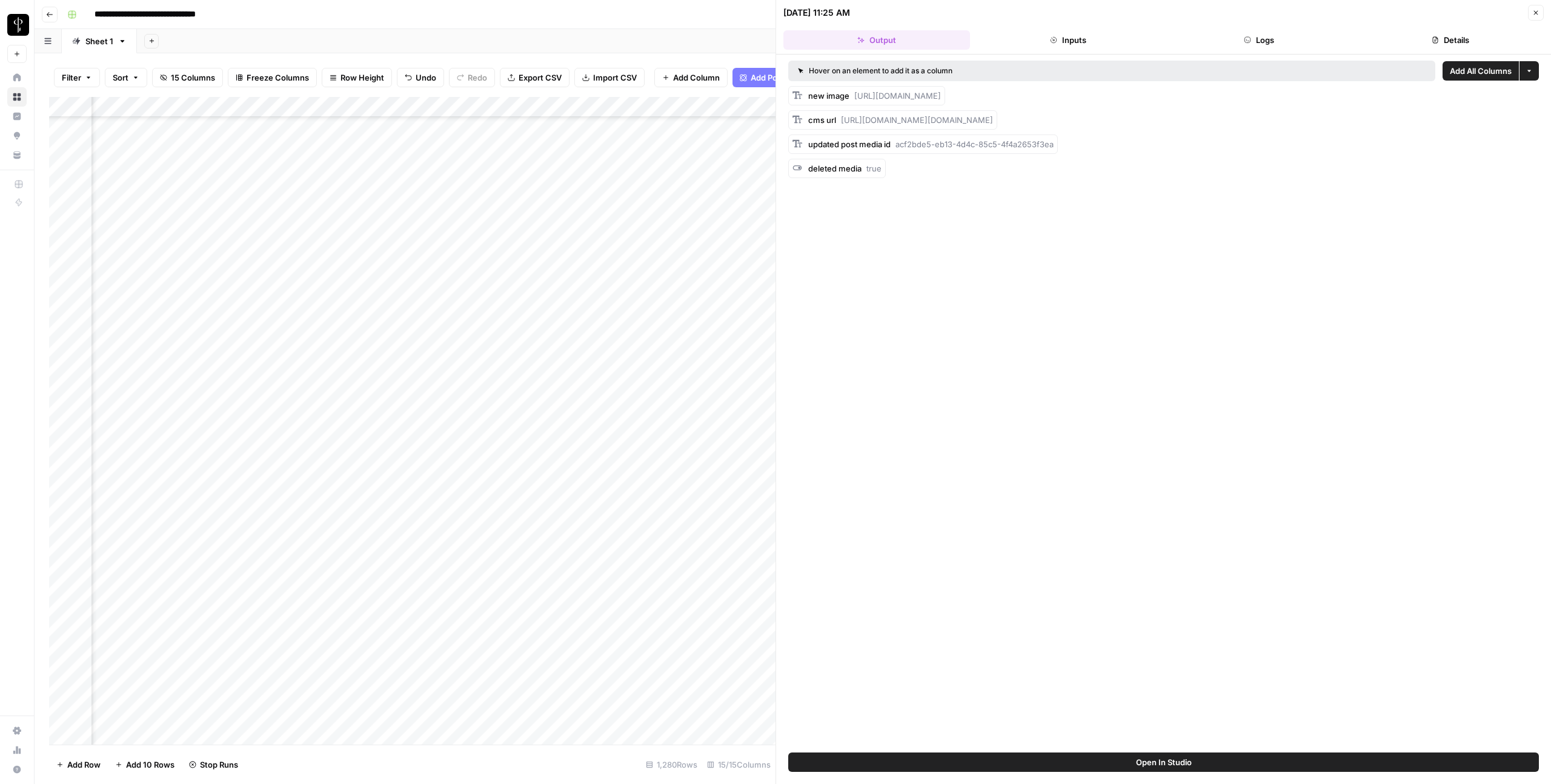
click at [1450, 38] on button "Details" at bounding box center [1450, 40] width 186 height 19
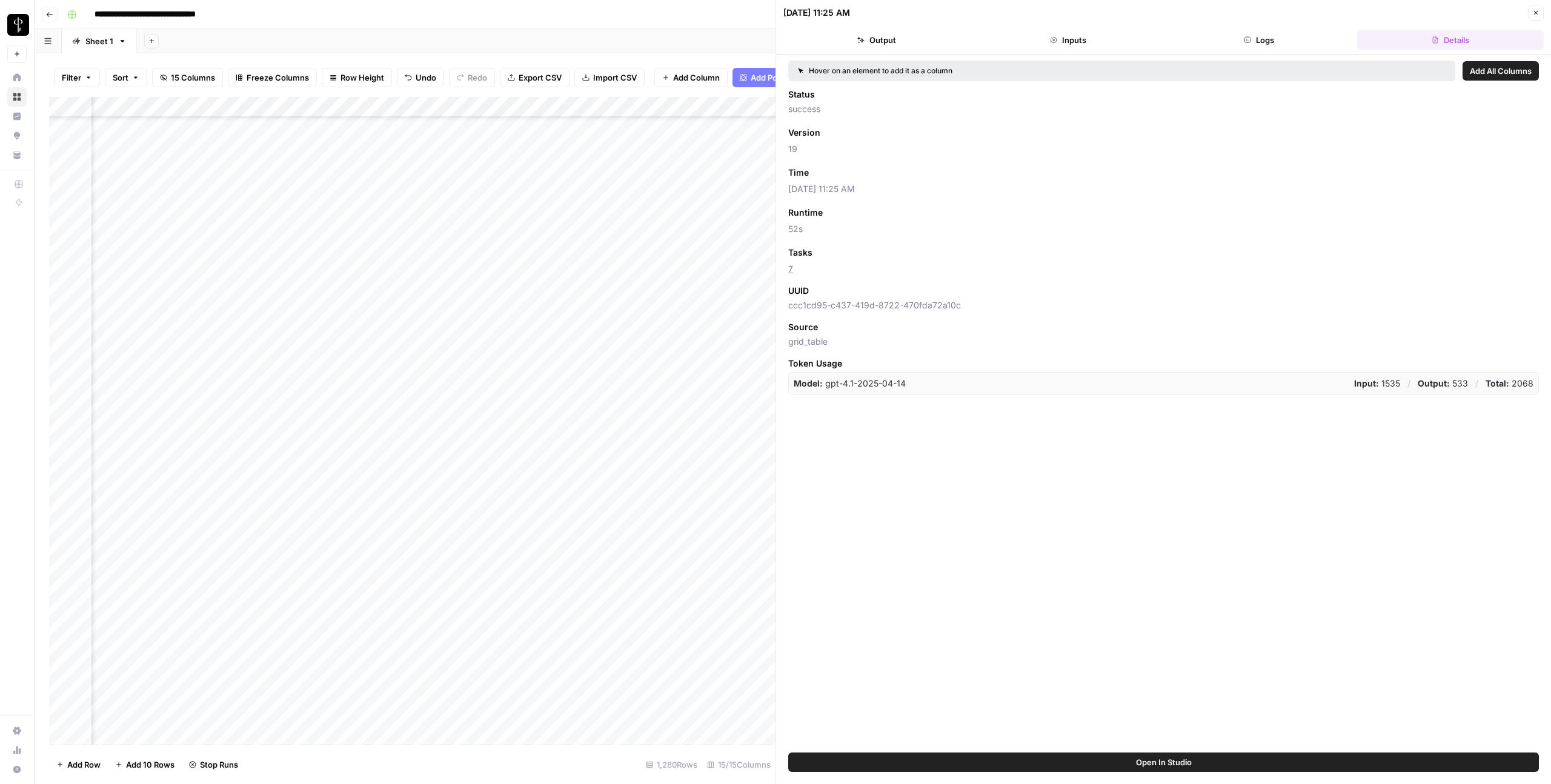
click at [1538, 12] on icon "button" at bounding box center [1535, 12] width 7 height 7
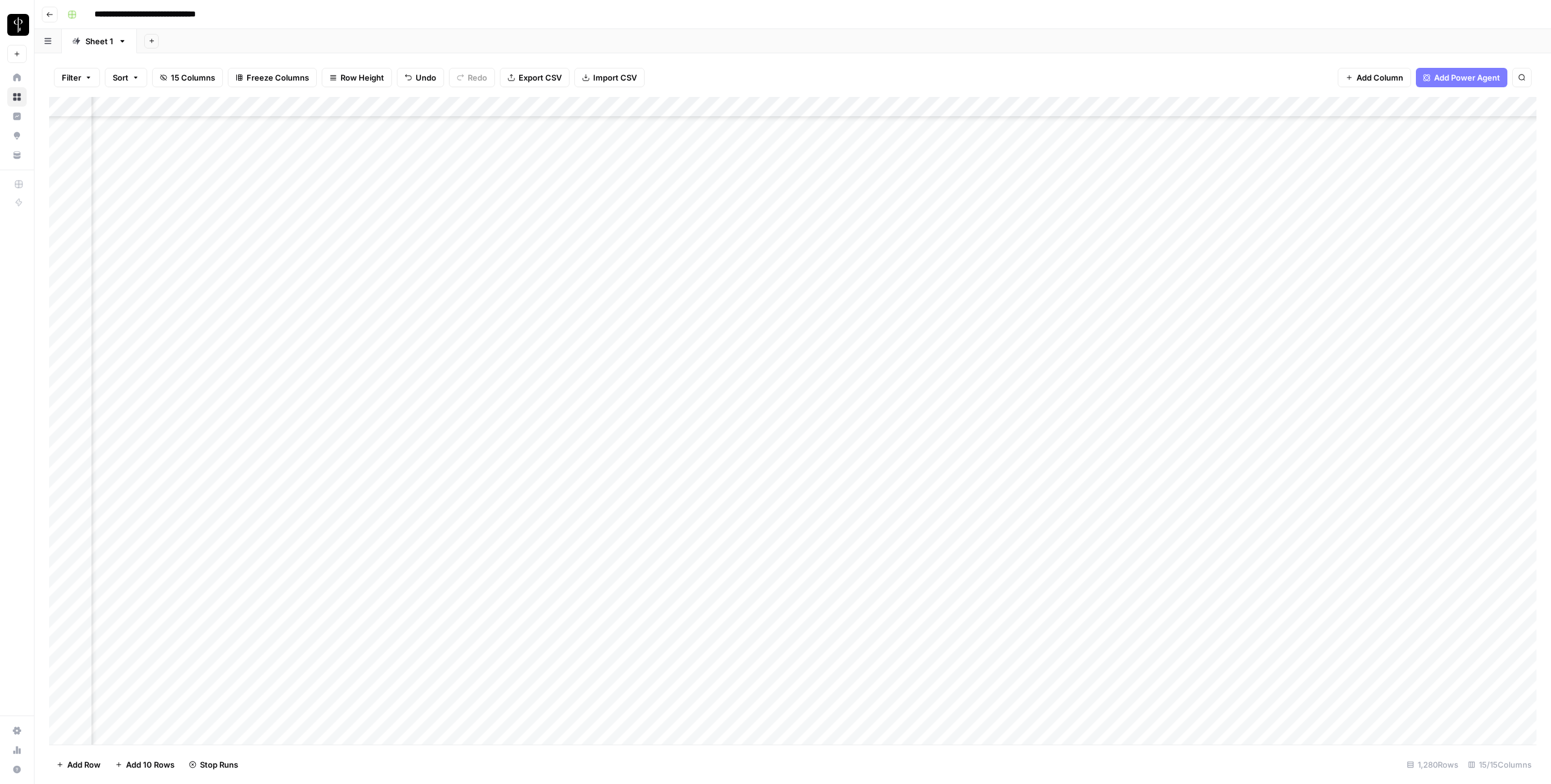
scroll to position [7520, 160]
click at [739, 390] on div "Add Column" at bounding box center [792, 420] width 1487 height 648
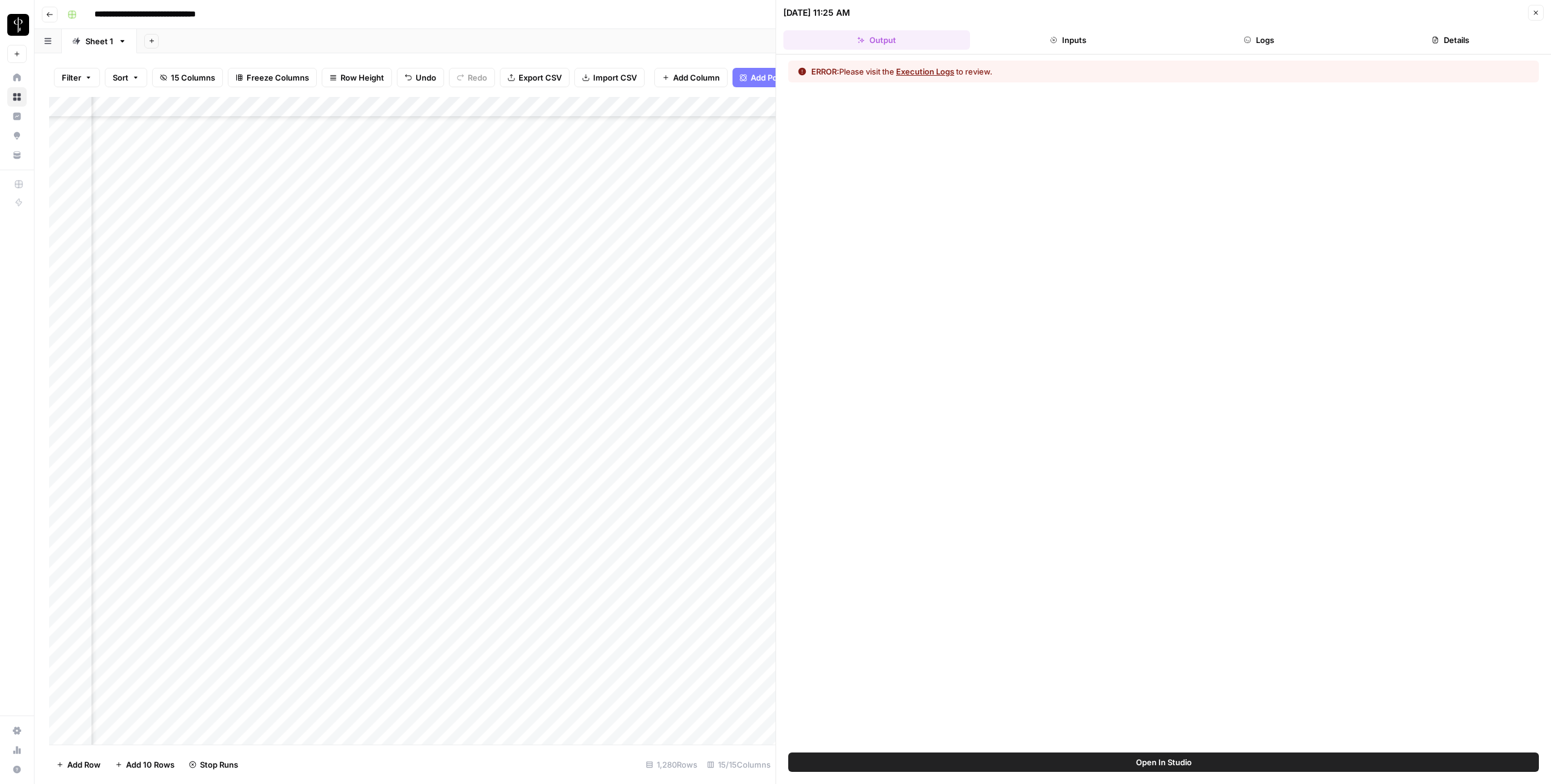
click at [1248, 39] on icon "button" at bounding box center [1247, 40] width 7 height 7
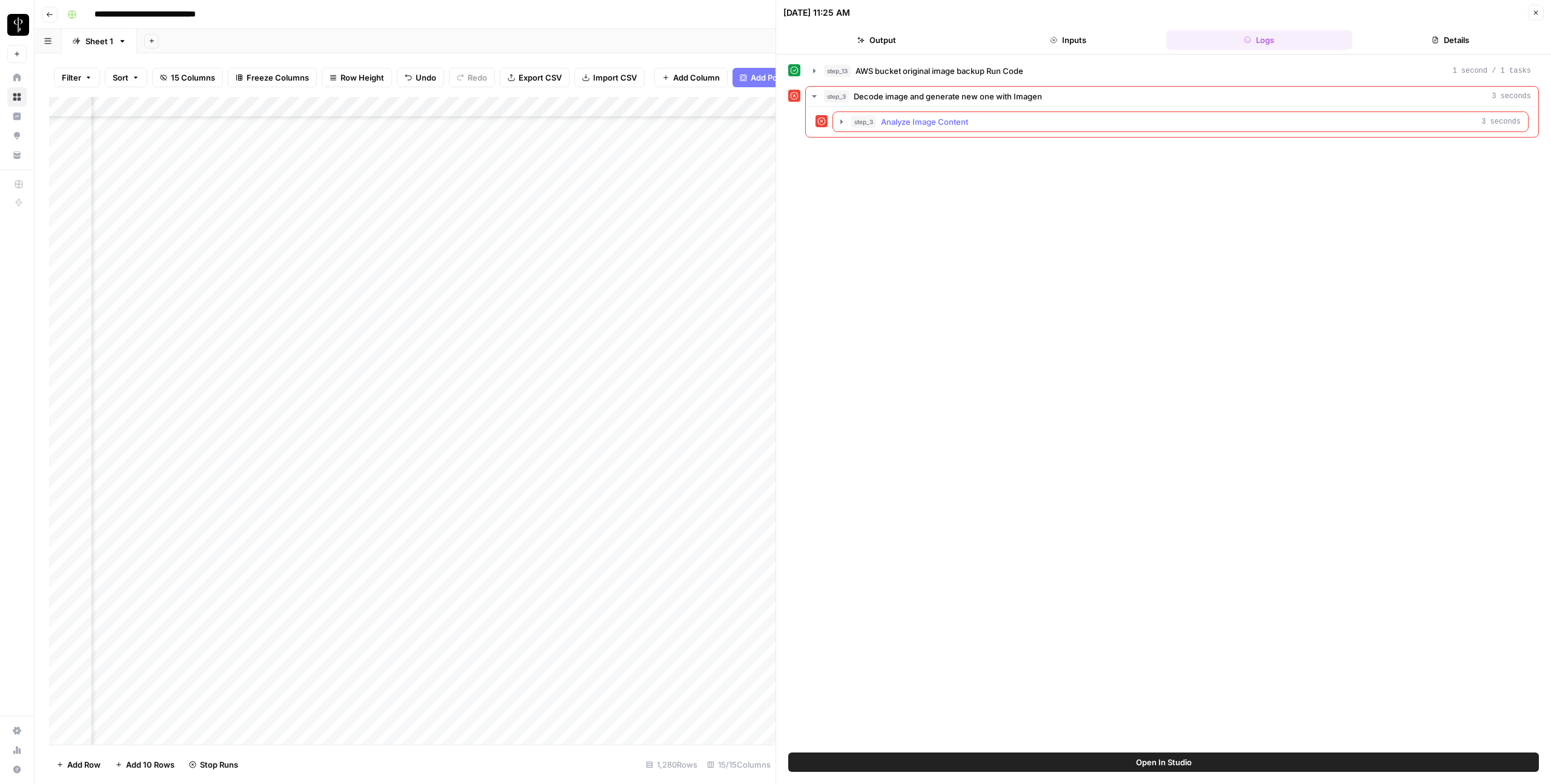
click at [1061, 121] on div "step_3 Analyze Image Content 3 seconds" at bounding box center [1186, 121] width 670 height 12
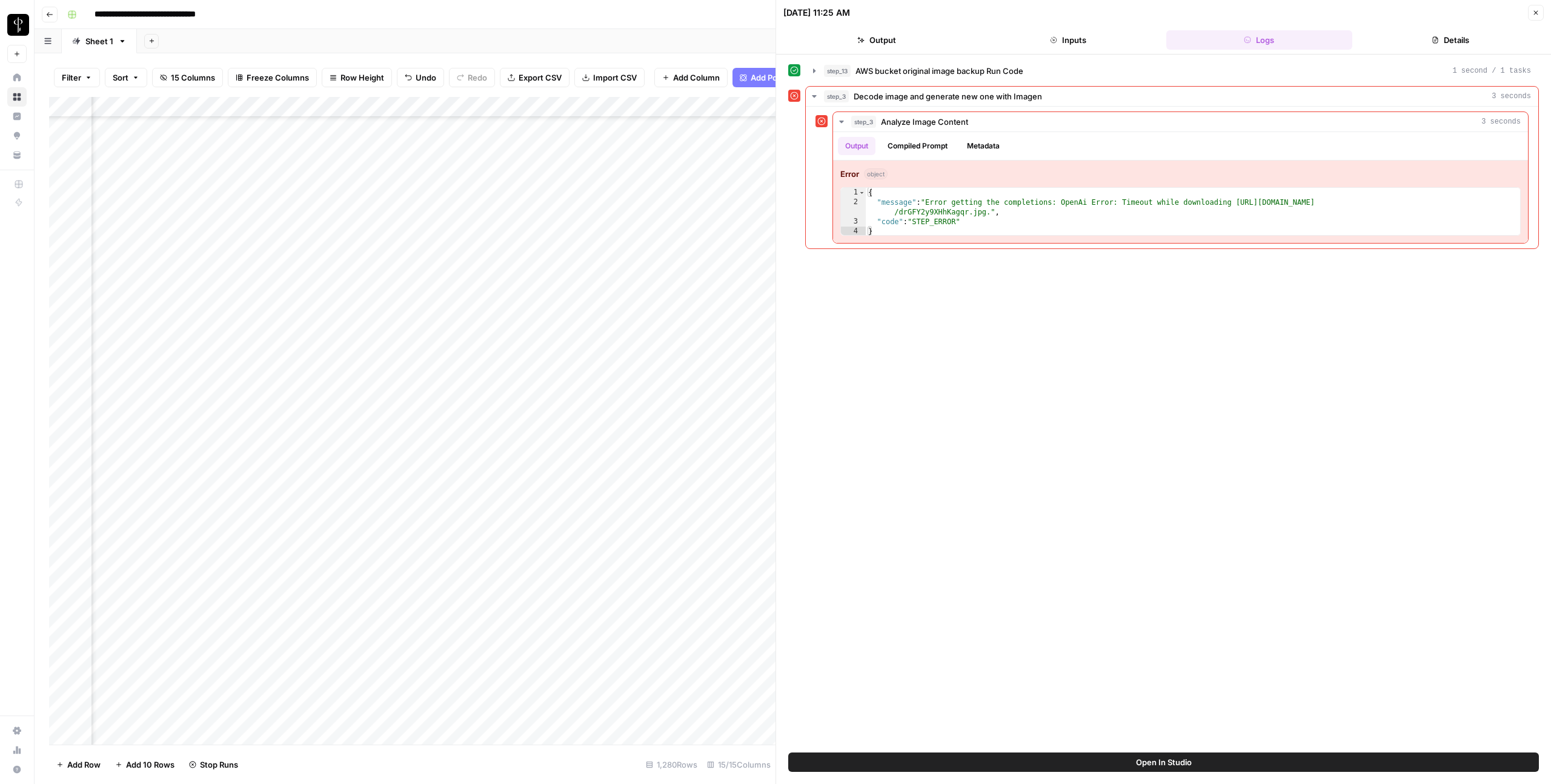
click at [1537, 15] on icon "button" at bounding box center [1535, 12] width 7 height 7
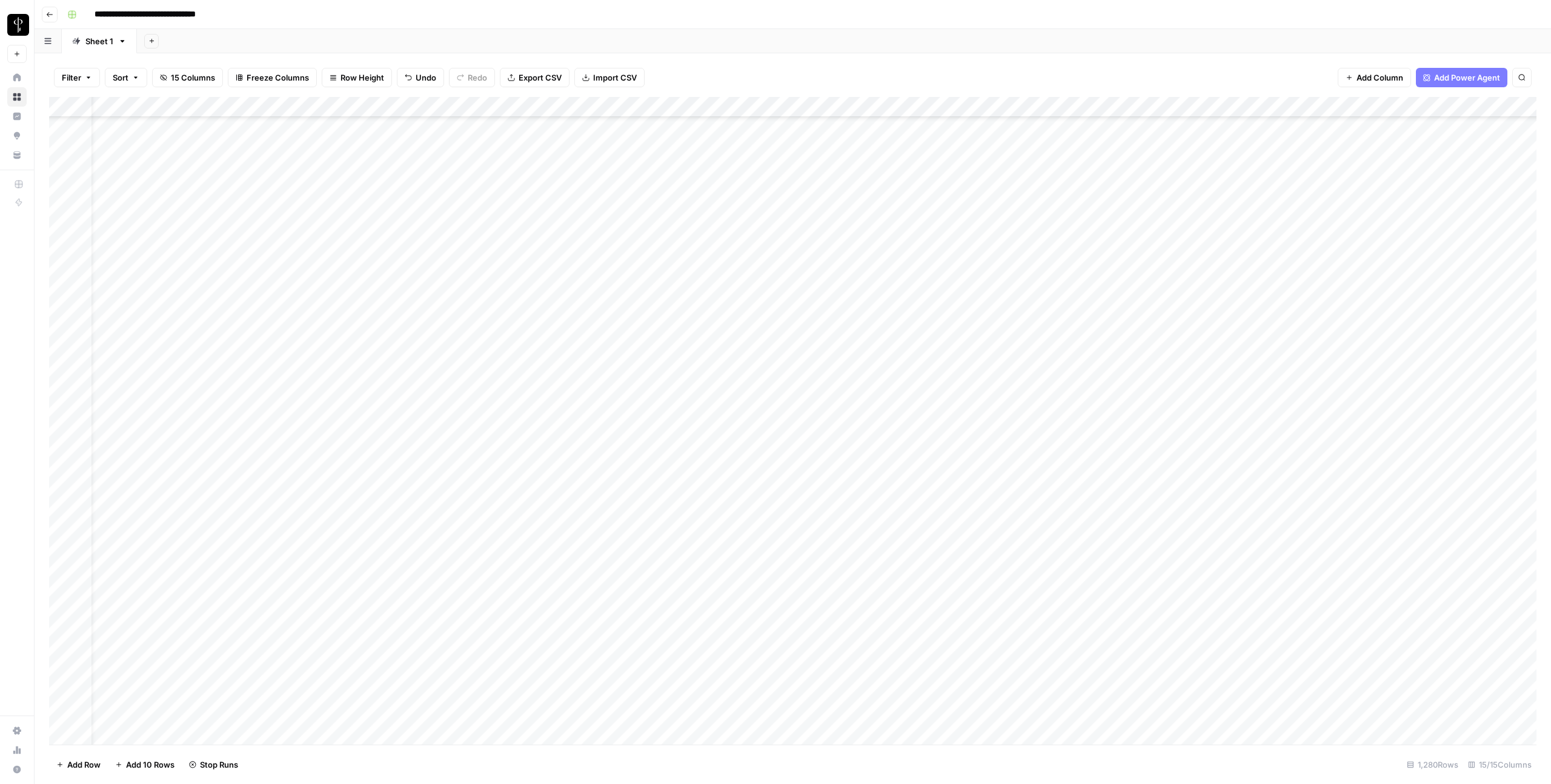
scroll to position [25747, 0]
click at [159, 732] on div "Add Column" at bounding box center [792, 420] width 1487 height 648
click at [310, 734] on div "Add Column" at bounding box center [792, 420] width 1487 height 648
click at [202, 732] on div "Add Column" at bounding box center [792, 420] width 1487 height 648
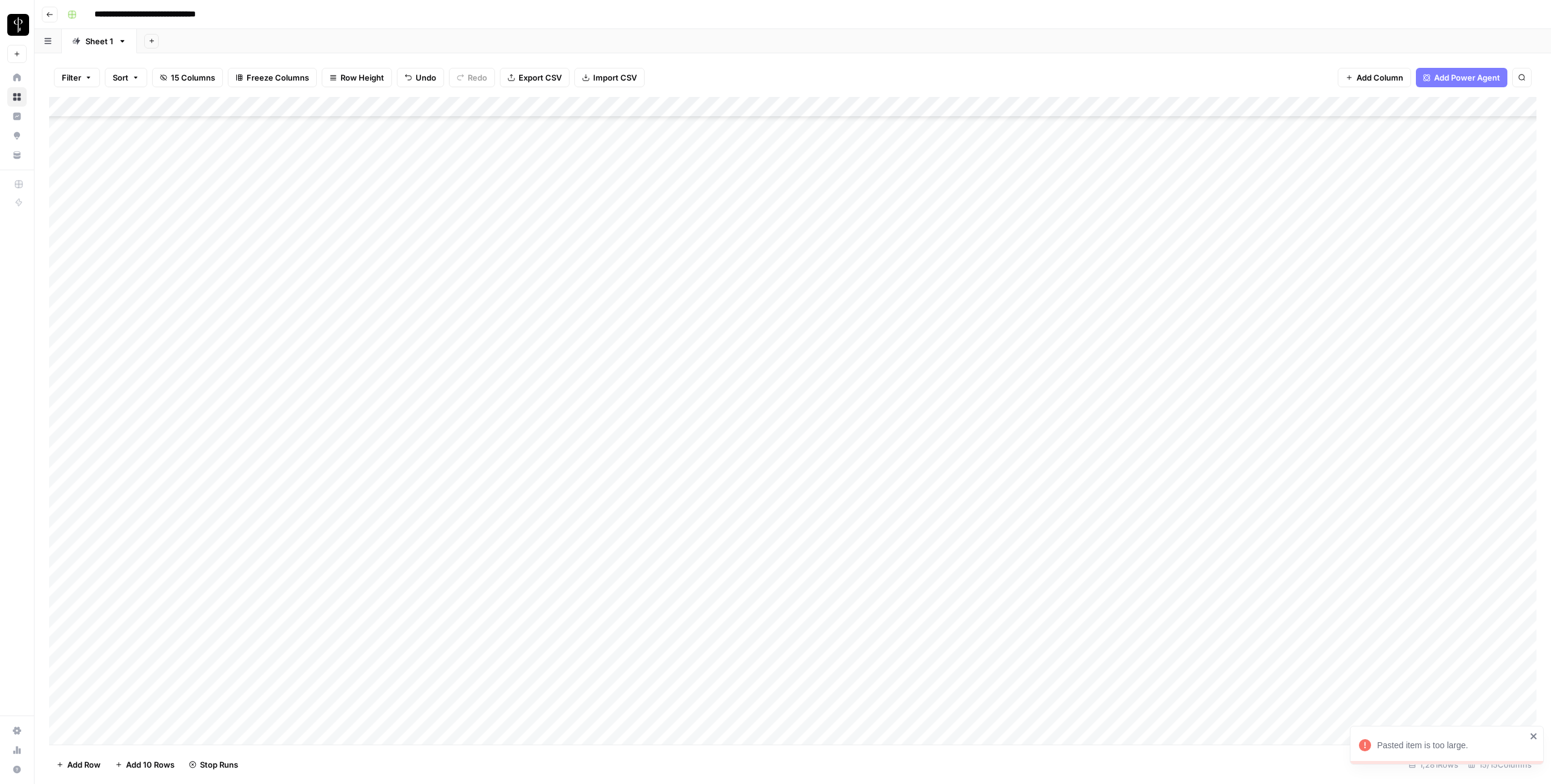
click at [1532, 734] on icon "close" at bounding box center [1534, 735] width 9 height 10
click at [831, 448] on div "Add Column" at bounding box center [792, 420] width 1487 height 648
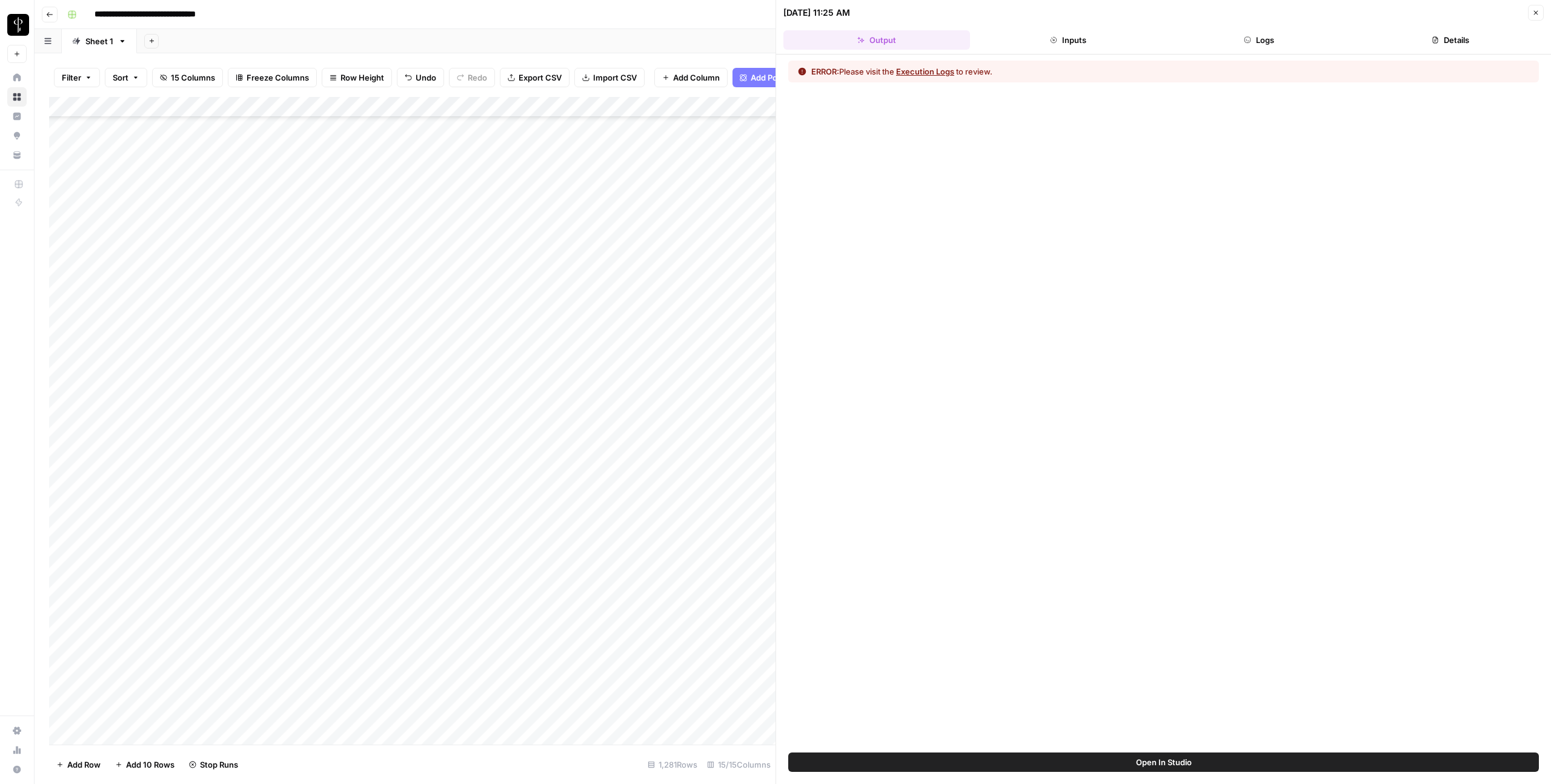
click at [1310, 36] on button "Logs" at bounding box center [1259, 40] width 186 height 19
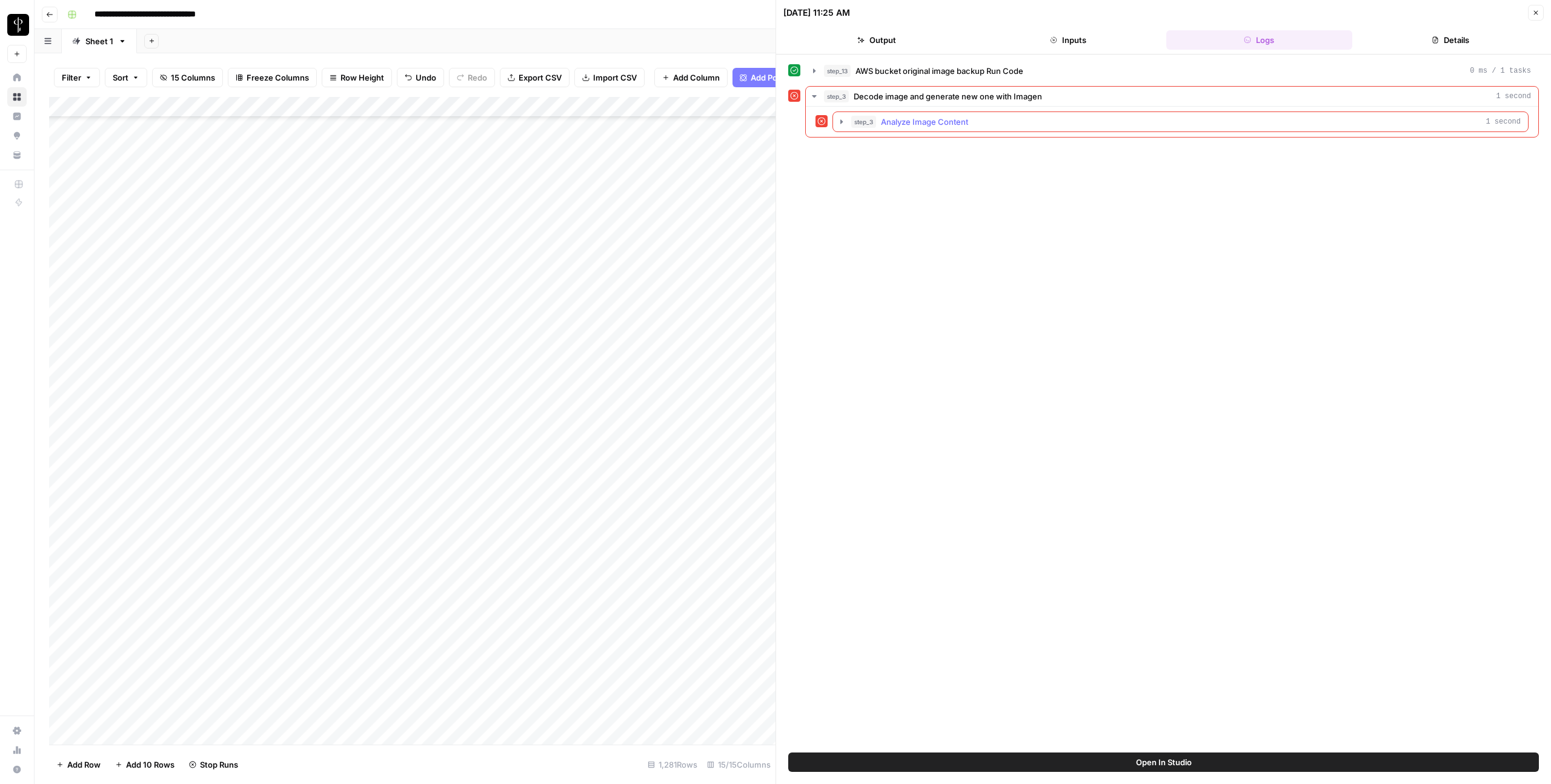
click at [1255, 120] on div "step_3 Analyze Image Content 1 second" at bounding box center [1186, 121] width 670 height 12
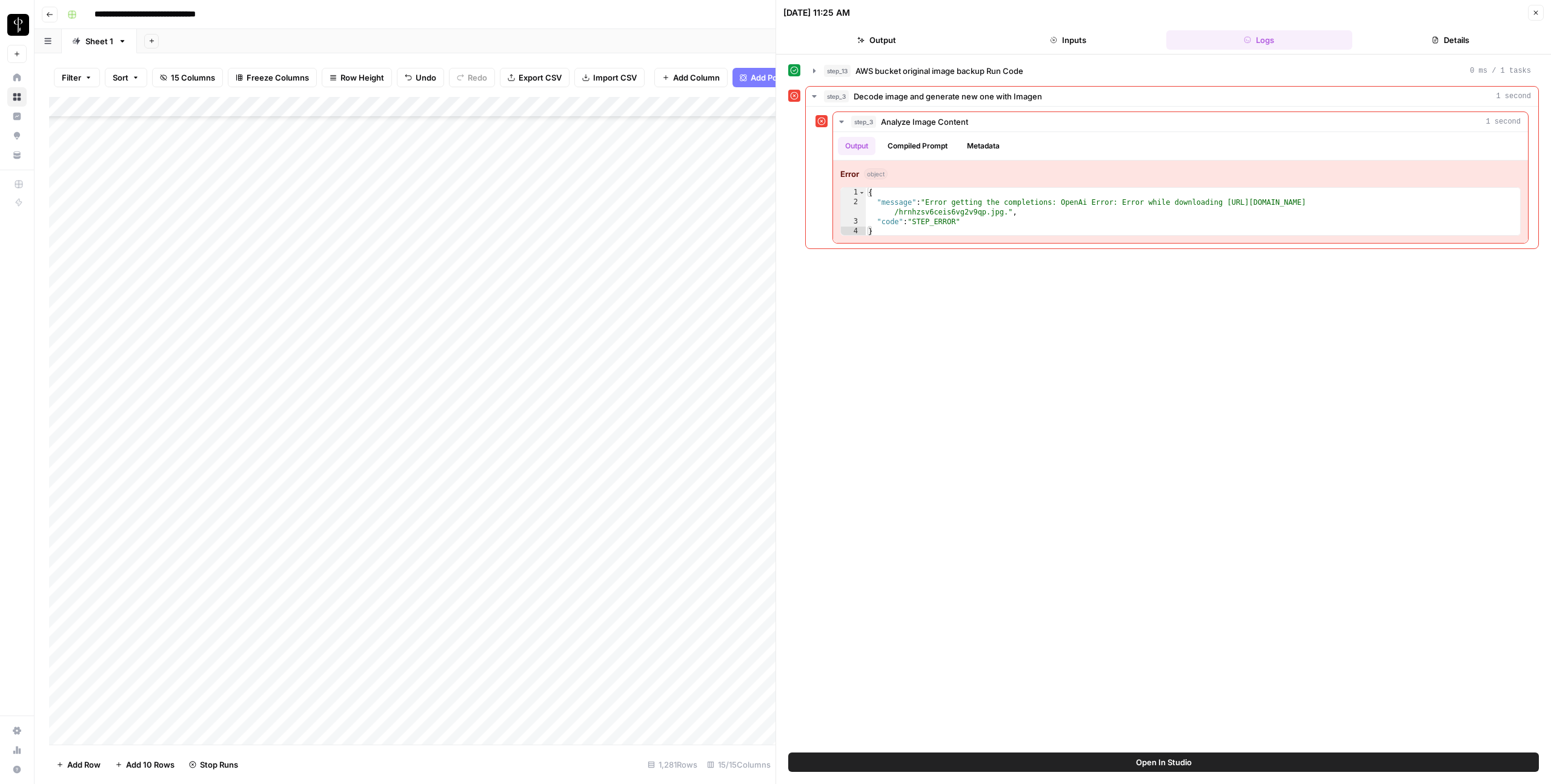
click at [1541, 13] on button "Close" at bounding box center [1535, 13] width 16 height 16
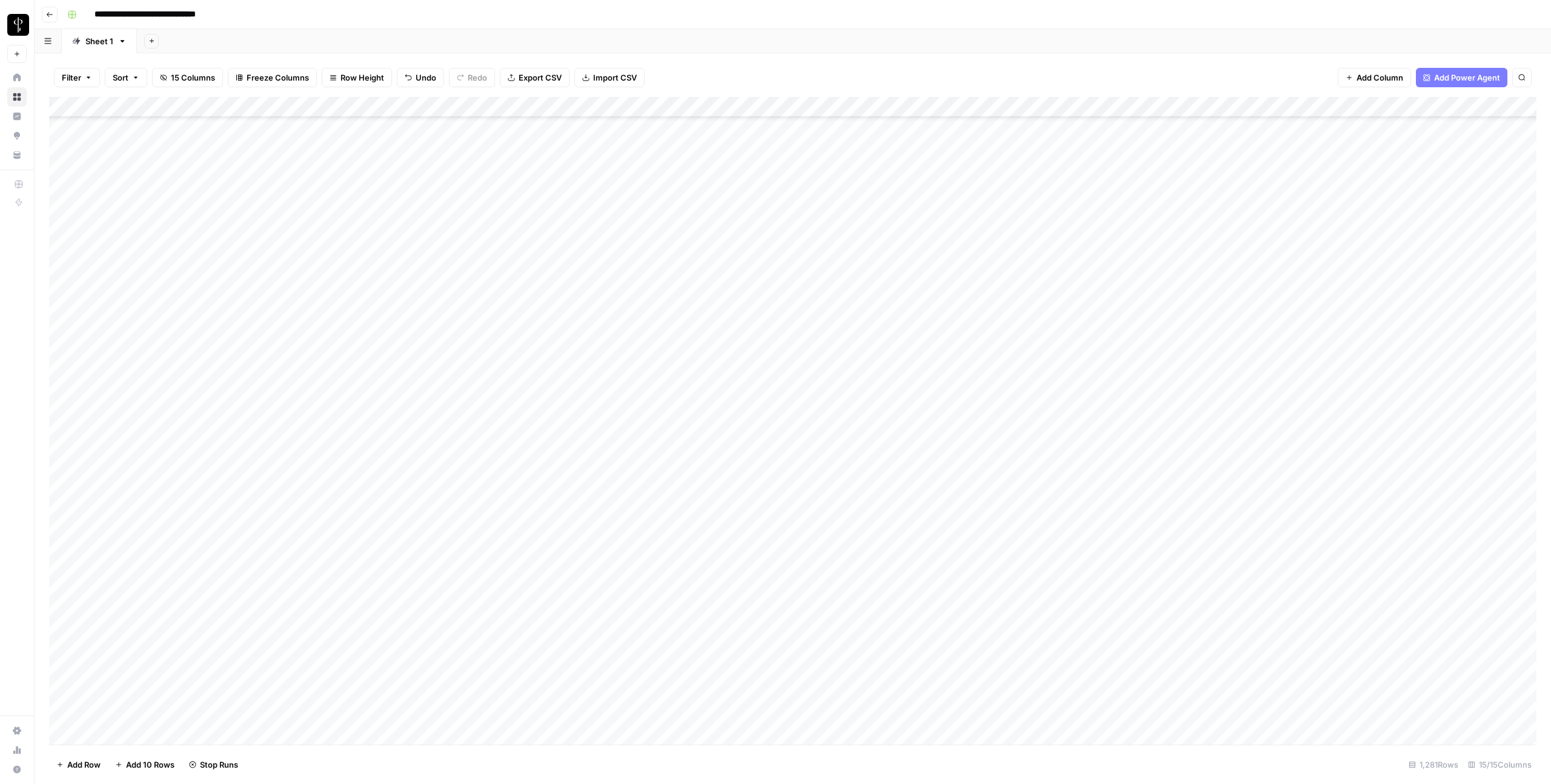
scroll to position [17869, 0]
click at [765, 211] on div "Add Column" at bounding box center [792, 420] width 1487 height 648
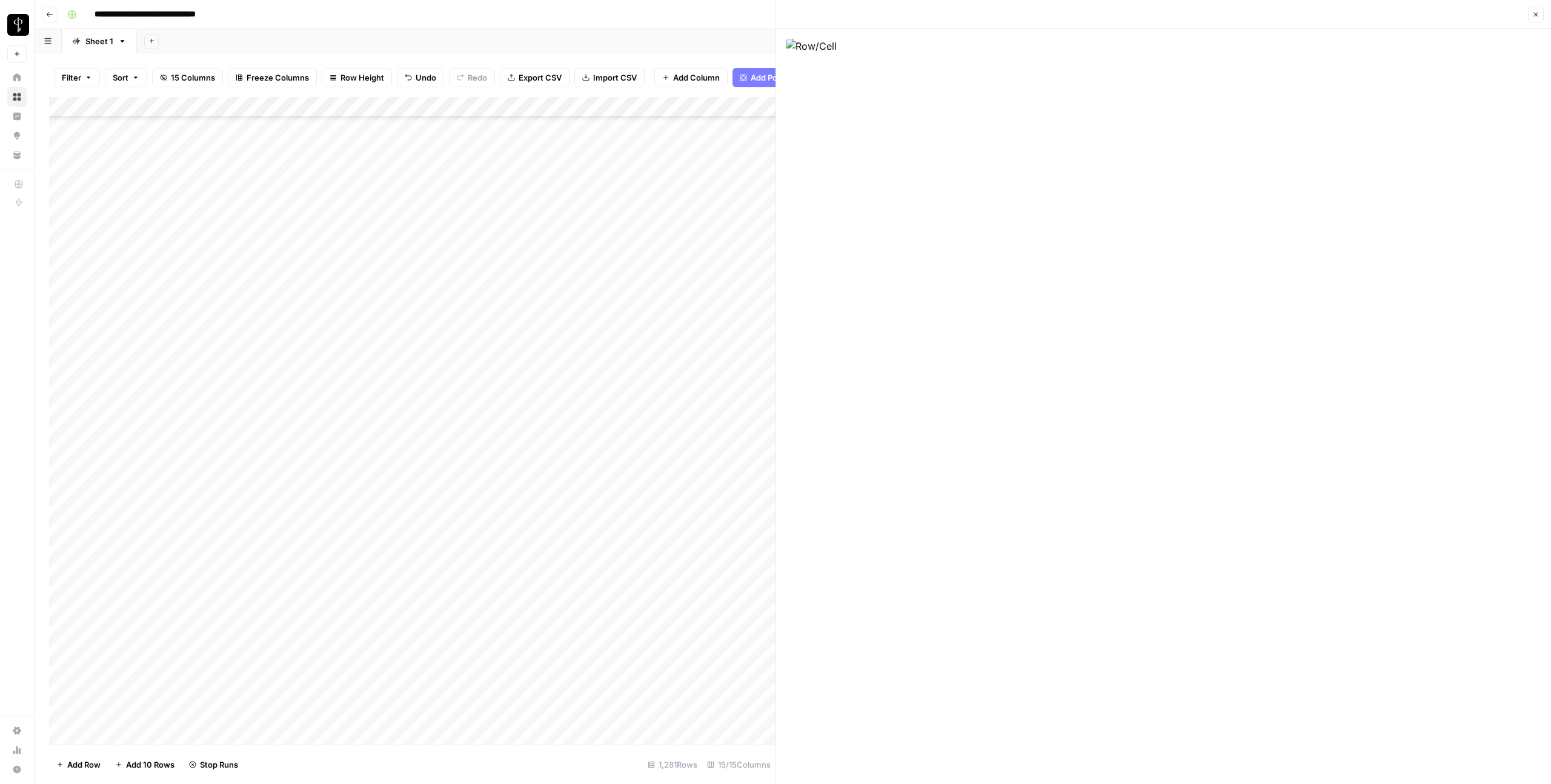
click at [1532, 17] on icon "button" at bounding box center [1535, 14] width 7 height 7
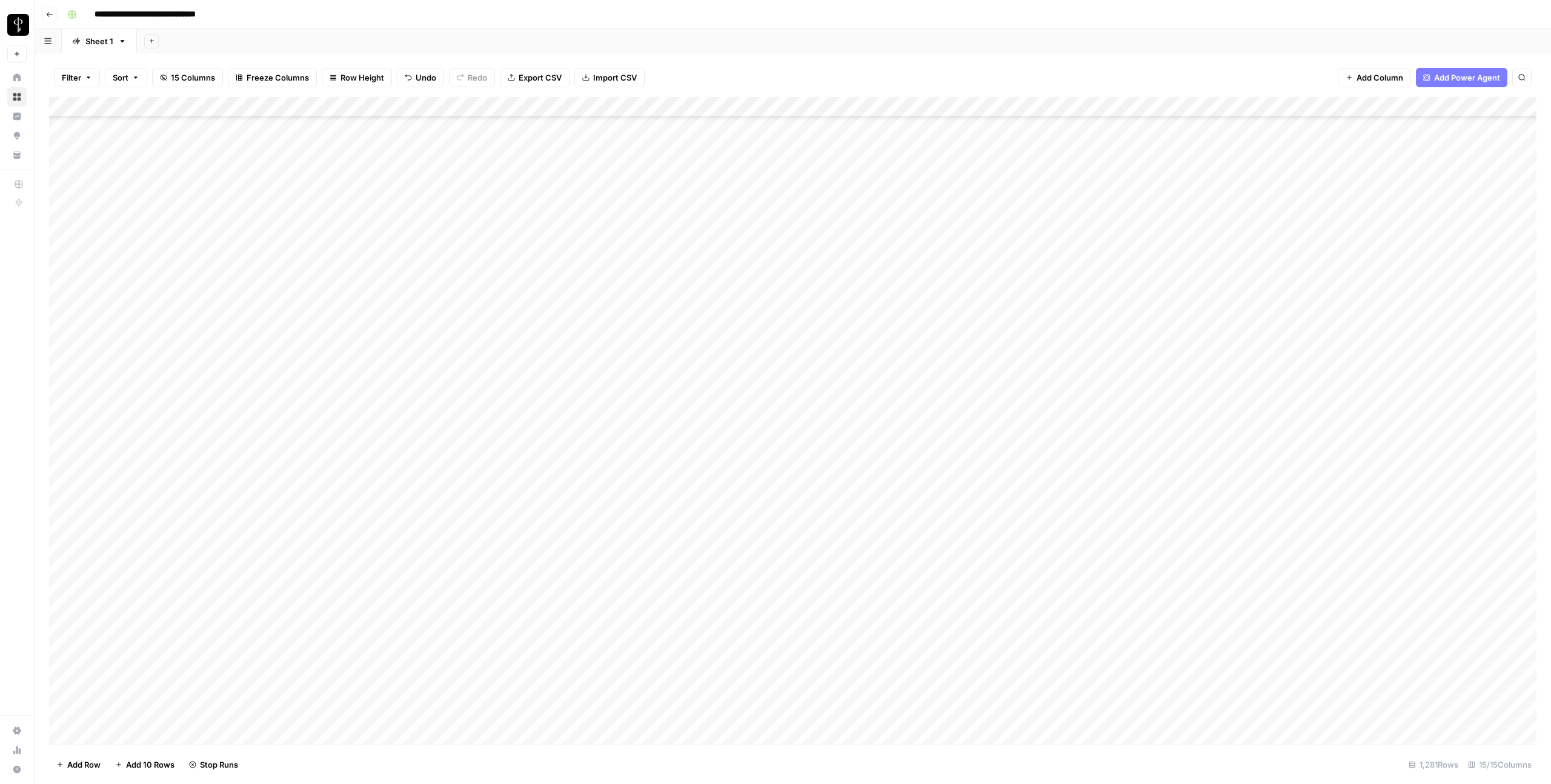
click at [1521, 214] on div "Add Column" at bounding box center [792, 420] width 1487 height 648
click at [1526, 214] on div "Add Column" at bounding box center [792, 420] width 1487 height 648
click at [1464, 190] on div "Add Column" at bounding box center [792, 420] width 1487 height 648
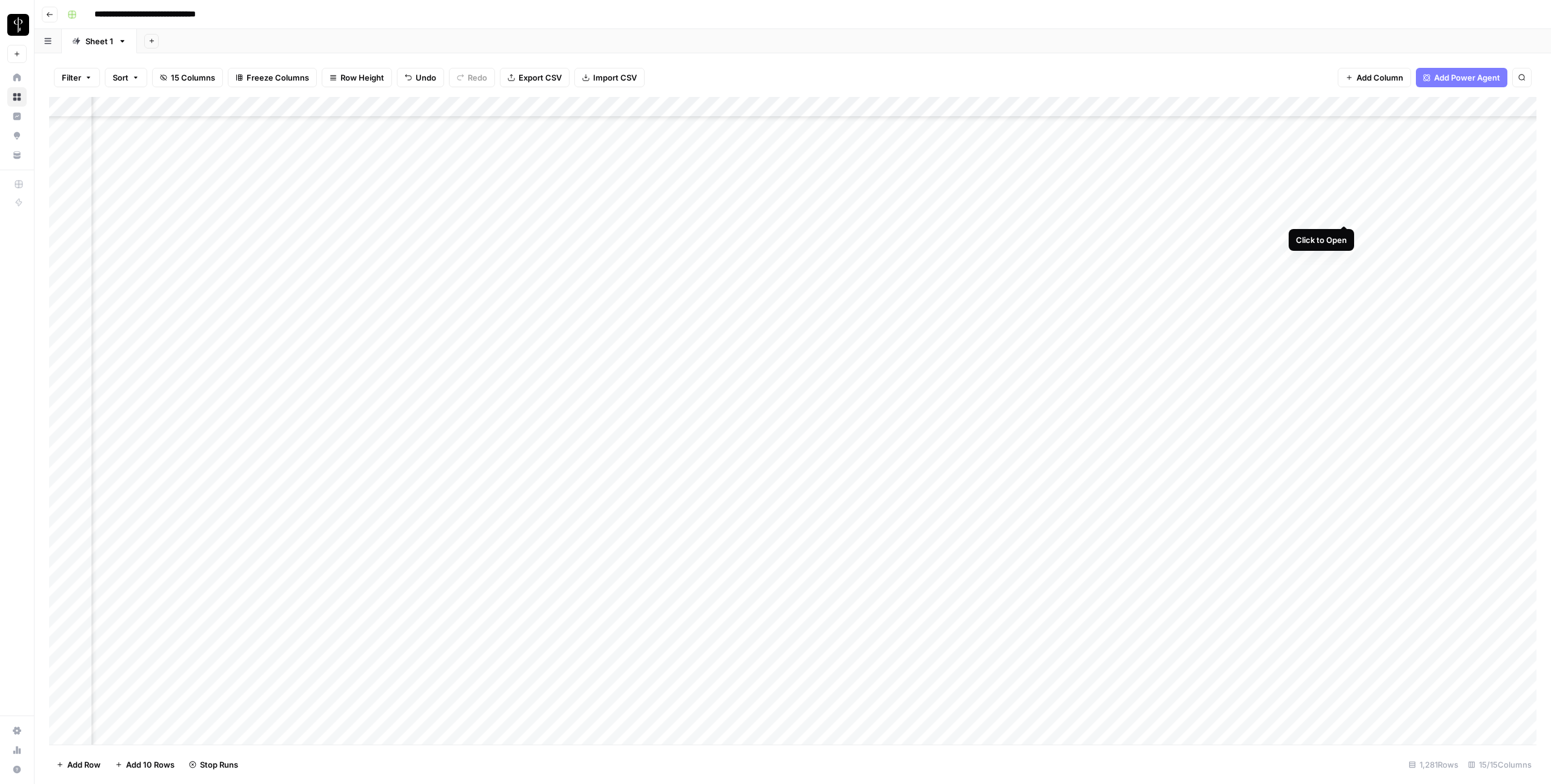
click at [1346, 212] on div "Add Column" at bounding box center [792, 420] width 1487 height 648
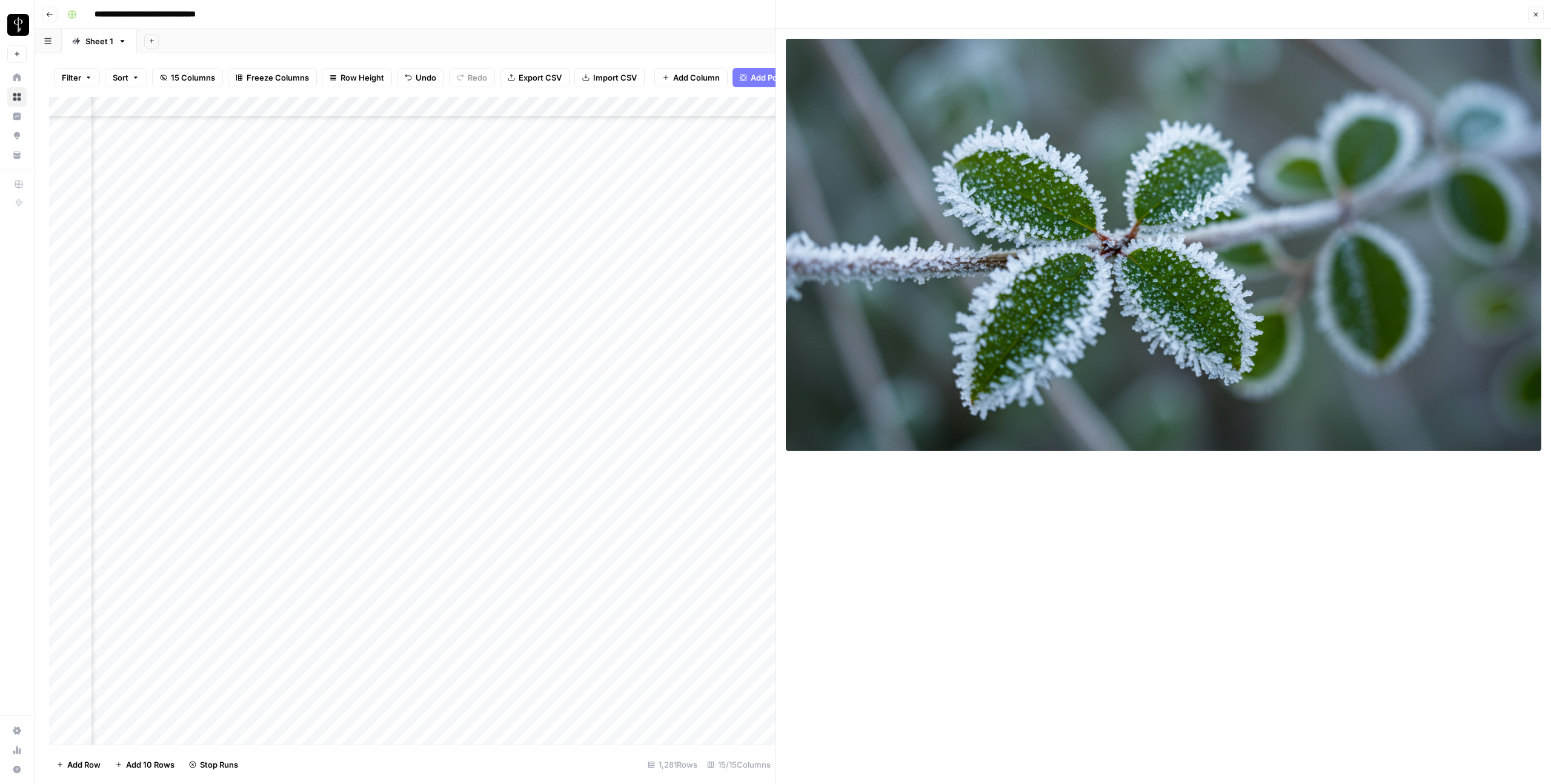
click at [1540, 16] on button "Close" at bounding box center [1535, 15] width 16 height 16
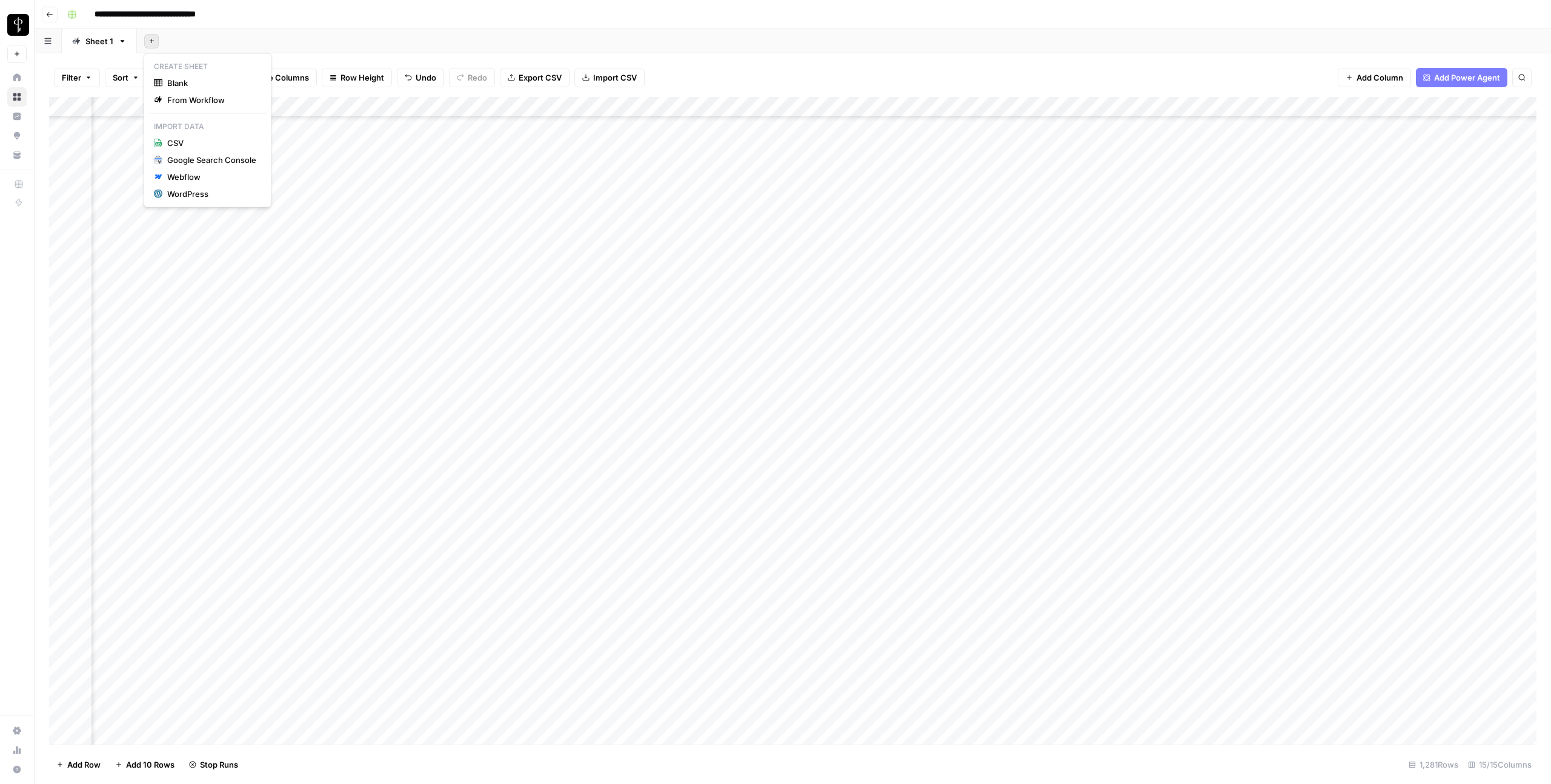
click at [151, 44] on icon "button" at bounding box center [152, 41] width 7 height 7
click at [179, 145] on span "CSV" at bounding box center [212, 143] width 89 height 12
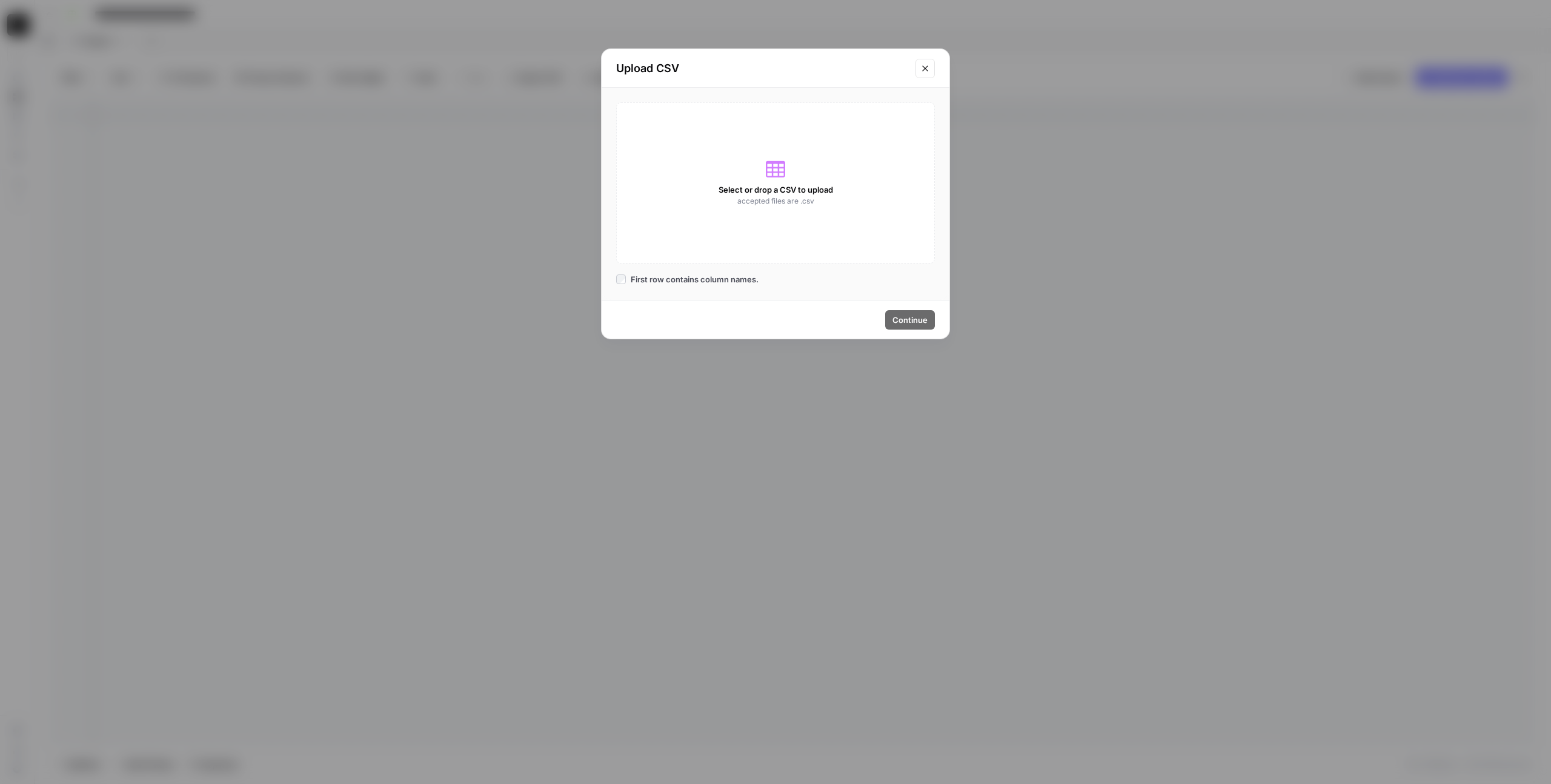
click at [779, 181] on div "Select or drop a CSV to upload accepted files are .csv" at bounding box center [776, 183] width 318 height 161
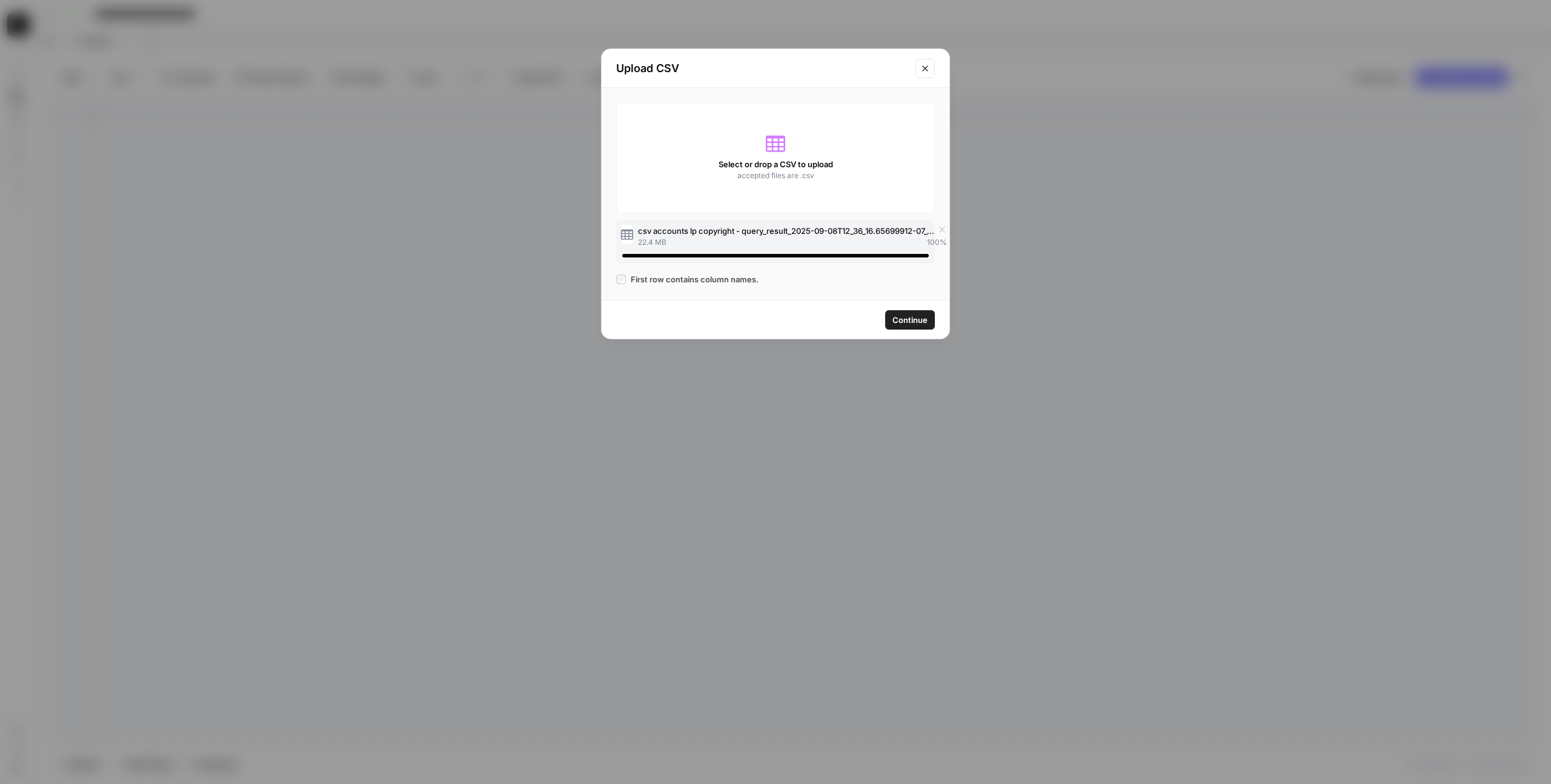
click at [893, 321] on span "Continue" at bounding box center [910, 320] width 35 height 12
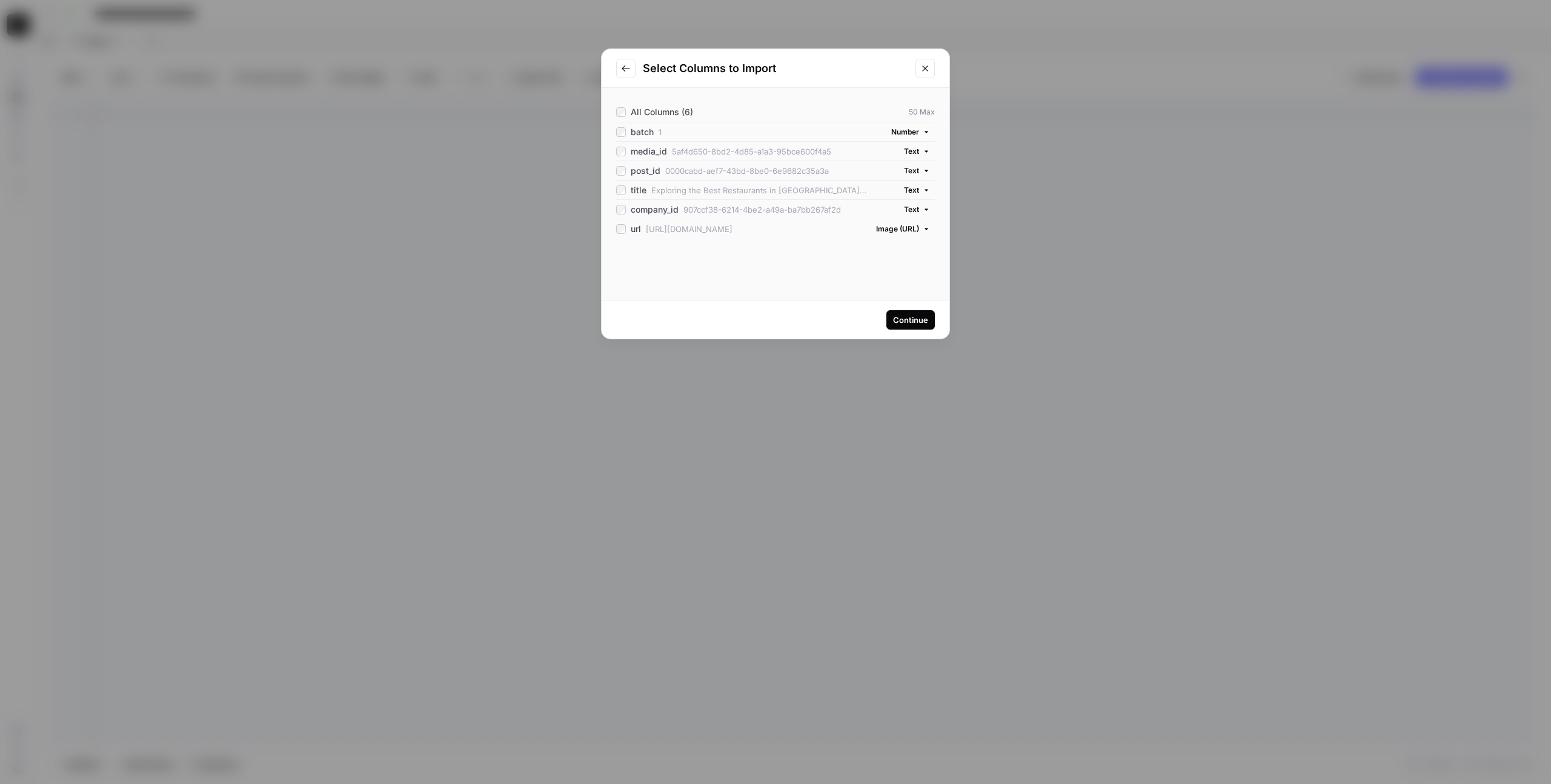
click at [893, 321] on div "Continue" at bounding box center [910, 320] width 35 height 12
click at [904, 316] on div "Continue" at bounding box center [910, 320] width 35 height 12
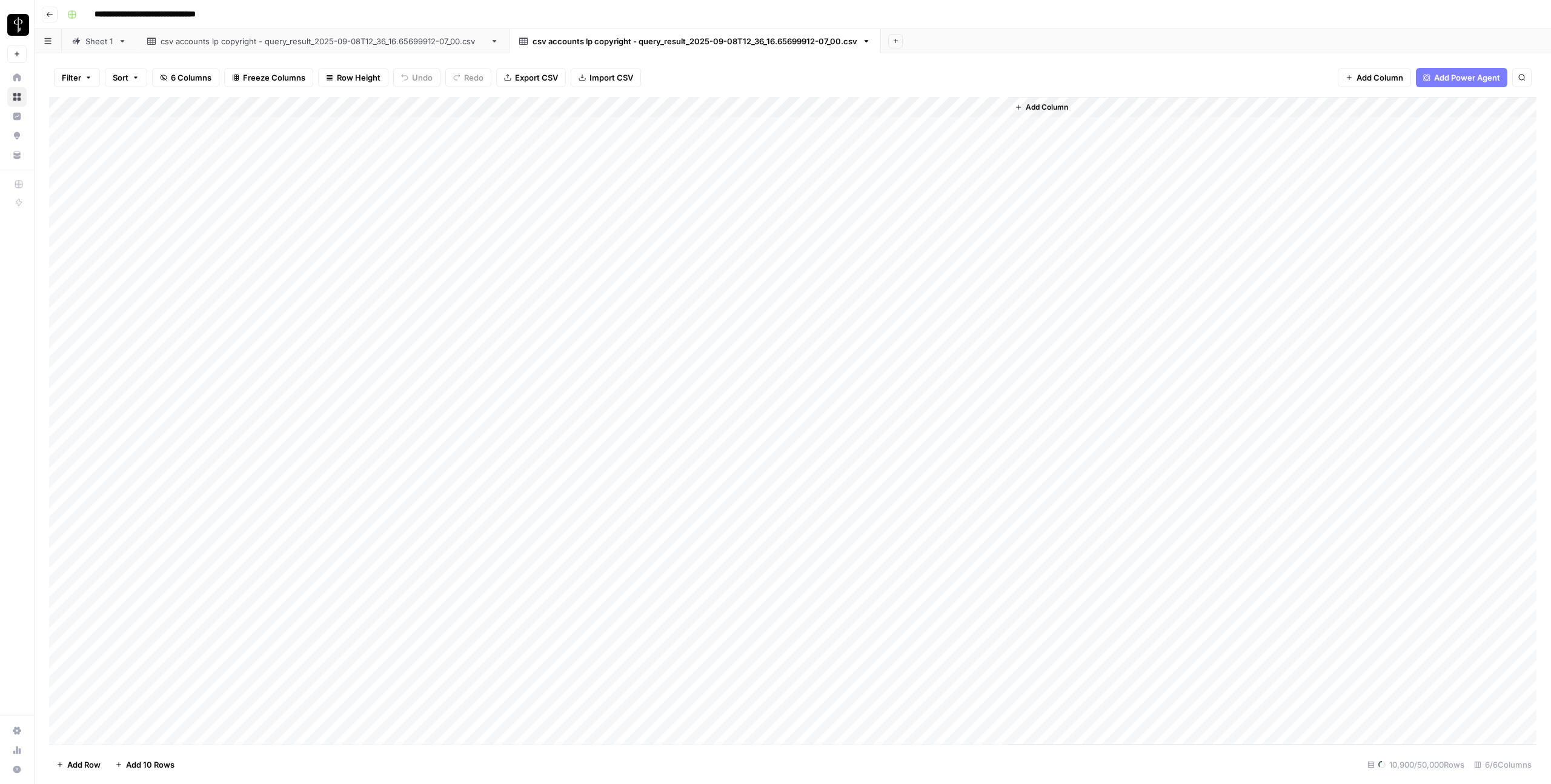
click at [280, 43] on div "csv accounts lp copyright - query_result_2025-09-08T12_36_16.65699912-07_00.csv" at bounding box center [323, 41] width 324 height 12
click at [97, 40] on div "Sheet 1" at bounding box center [100, 41] width 28 height 12
click at [289, 45] on div "csv accounts lp copyright - query_result_2025-09-08T12_36_16.65699912-07_00.csv" at bounding box center [323, 41] width 324 height 12
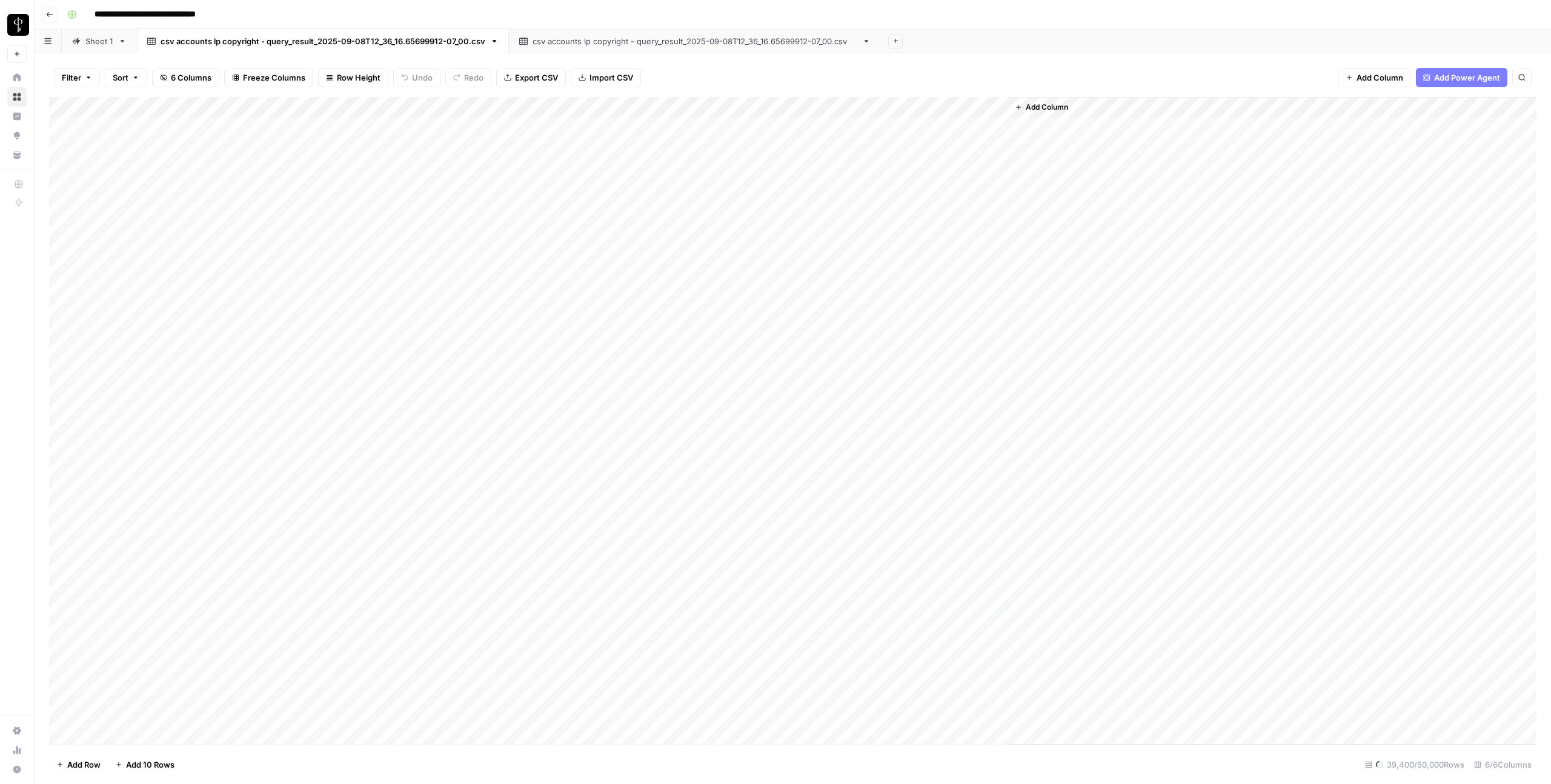
click at [636, 45] on div "csv accounts lp copyright - query_result_2025-09-08T12_36_16.65699912-07_00.csv" at bounding box center [694, 41] width 324 height 12
click at [94, 41] on div "Sheet 1" at bounding box center [100, 41] width 28 height 12
click at [299, 45] on div "csv accounts lp copyright - query_result_2025-09-08T12_36_16.65699912-07_00.csv" at bounding box center [323, 41] width 324 height 12
